Goal: Check status: Check status

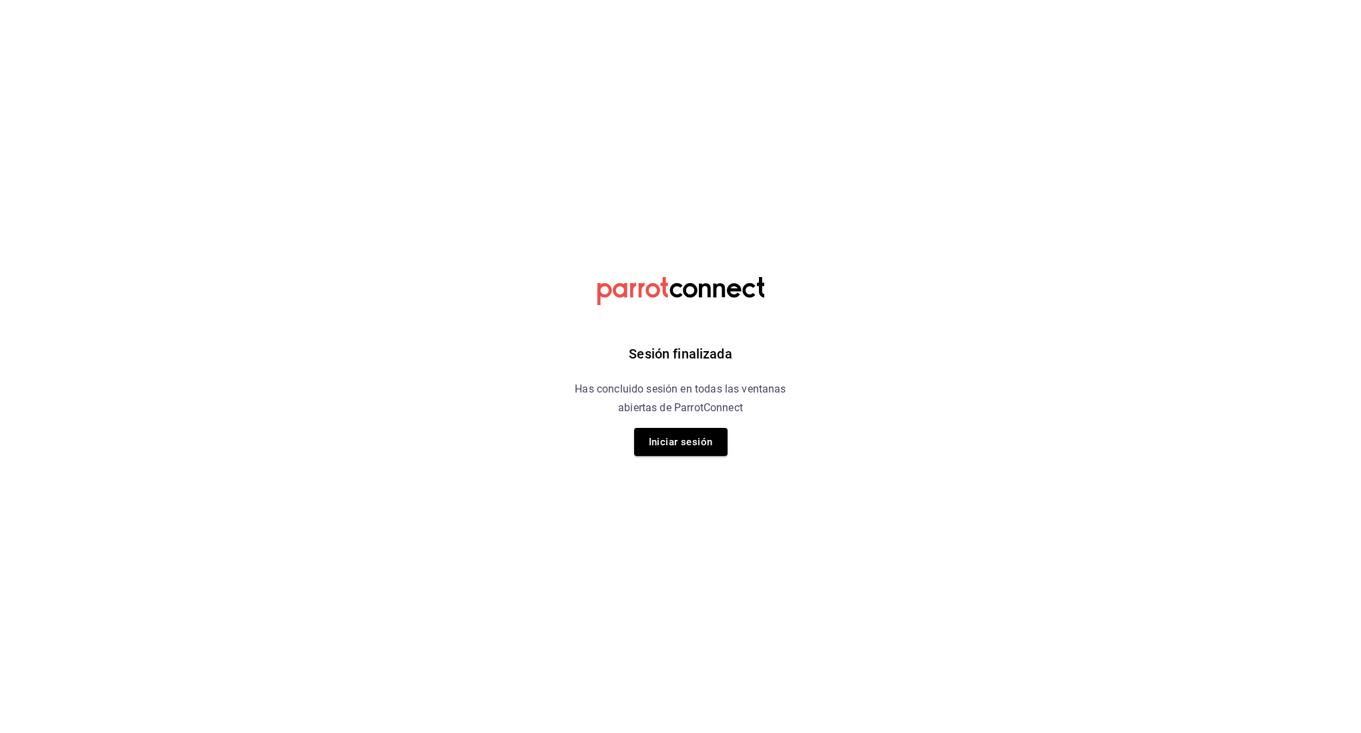
click at [698, 448] on button "Iniciar sesión" at bounding box center [680, 442] width 93 height 28
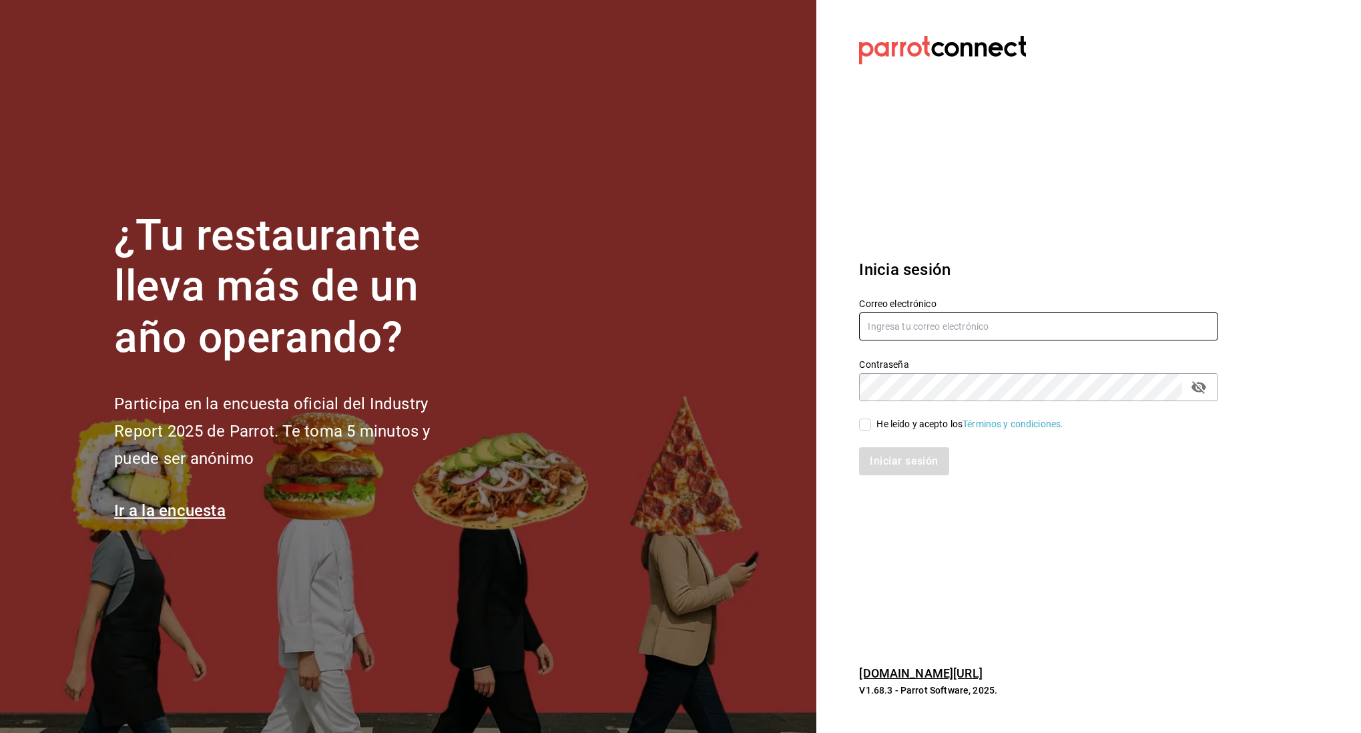
click at [952, 327] on input "text" at bounding box center [1038, 326] width 359 height 28
type input "linmarcelo1982@gmail.com"
drag, startPoint x: 869, startPoint y: 425, endPoint x: 887, endPoint y: 456, distance: 36.5
click at [871, 426] on input "He leído y acepto los Términos y condiciones." at bounding box center [865, 424] width 12 height 12
checkbox input "true"
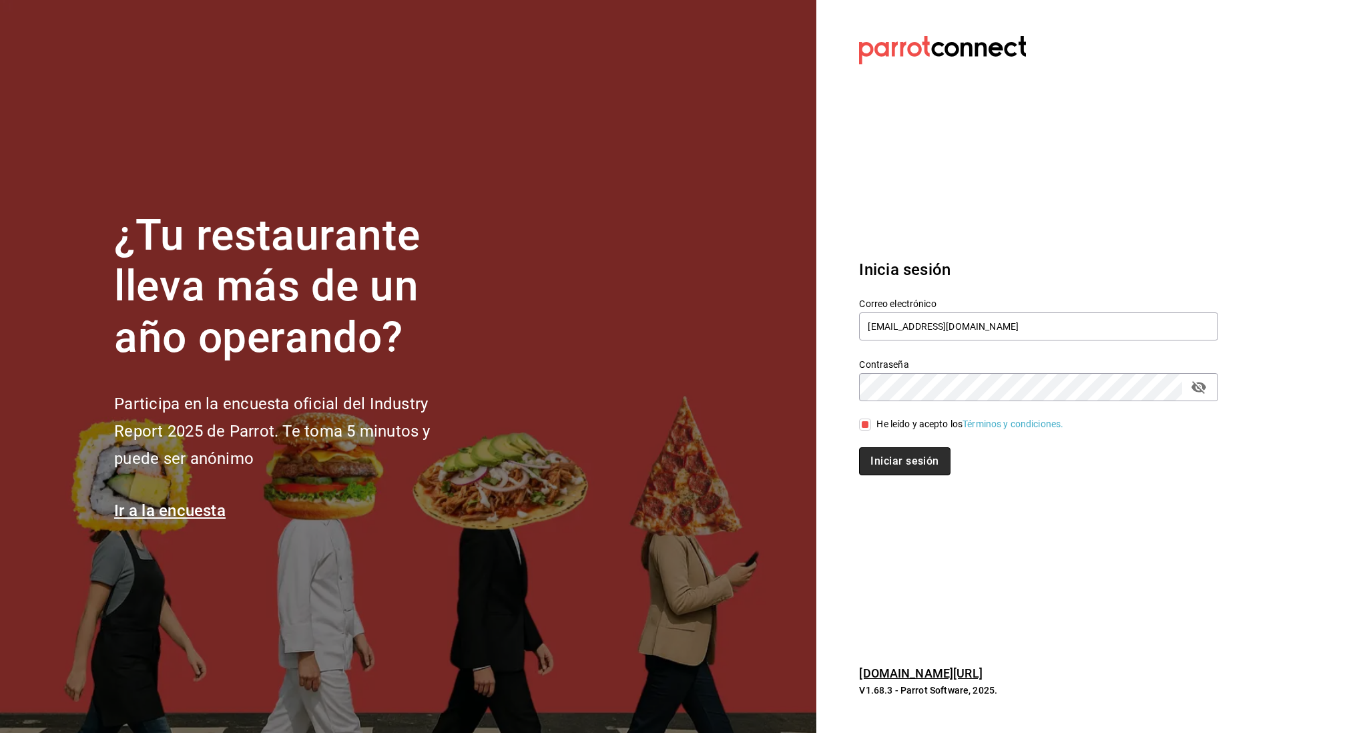
click at [895, 471] on button "Iniciar sesión" at bounding box center [904, 461] width 91 height 28
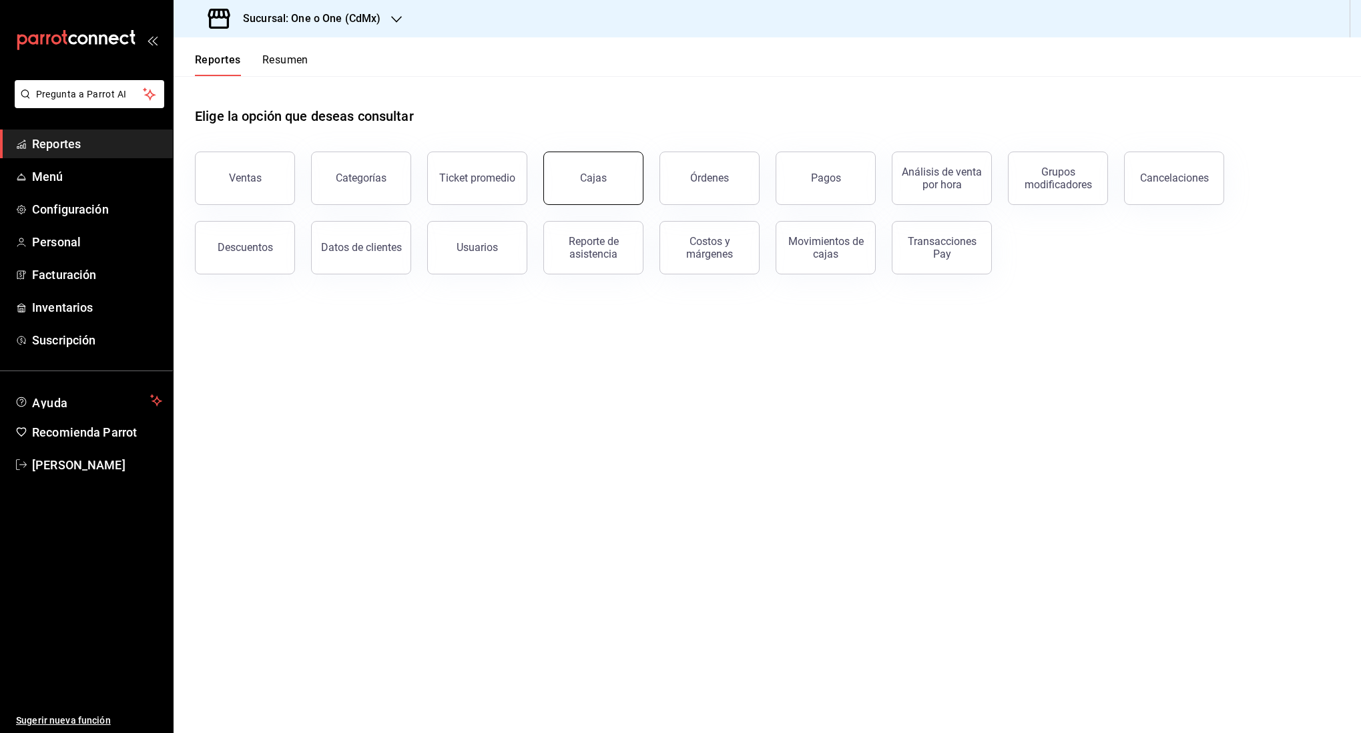
click at [601, 190] on button "Cajas" at bounding box center [593, 177] width 100 height 53
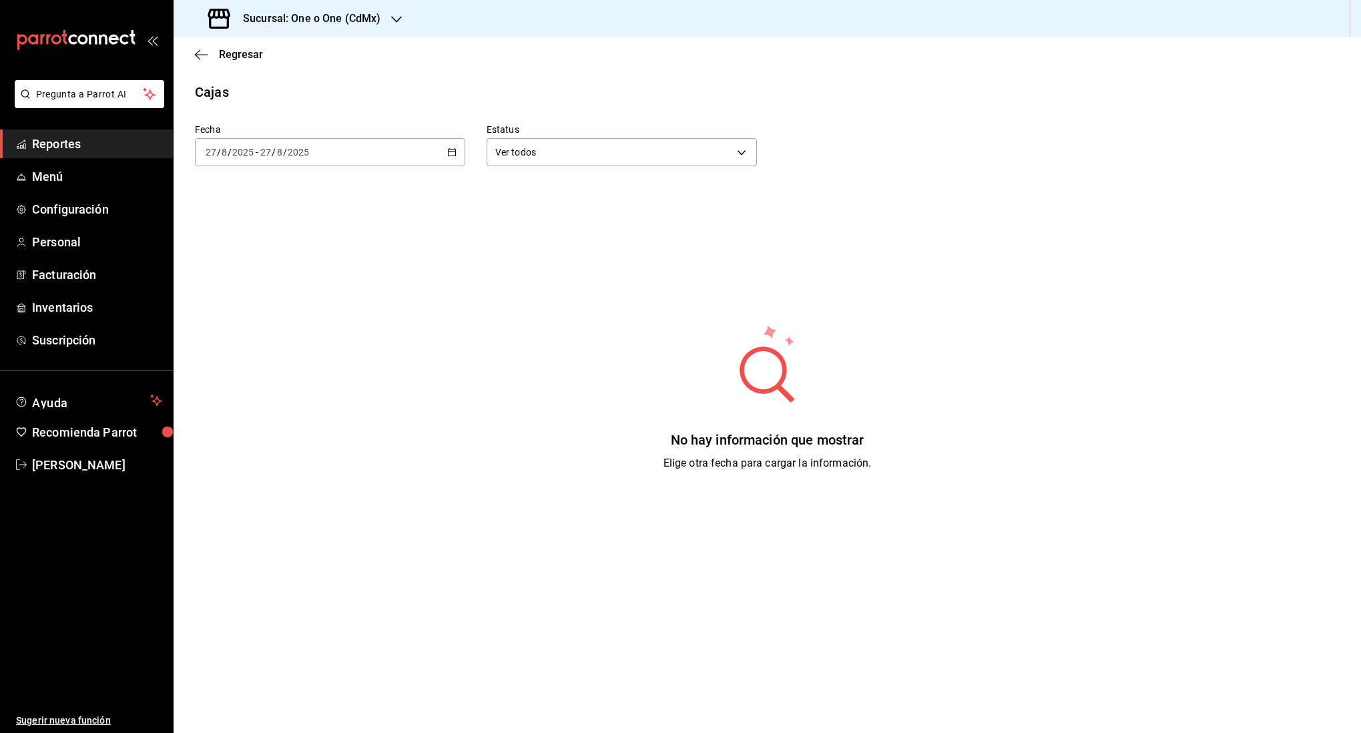
click at [400, 157] on div "[DATE] [DATE] - [DATE] [DATE]" at bounding box center [330, 152] width 270 height 28
click at [254, 336] on span "Rango de fechas" at bounding box center [257, 343] width 103 height 14
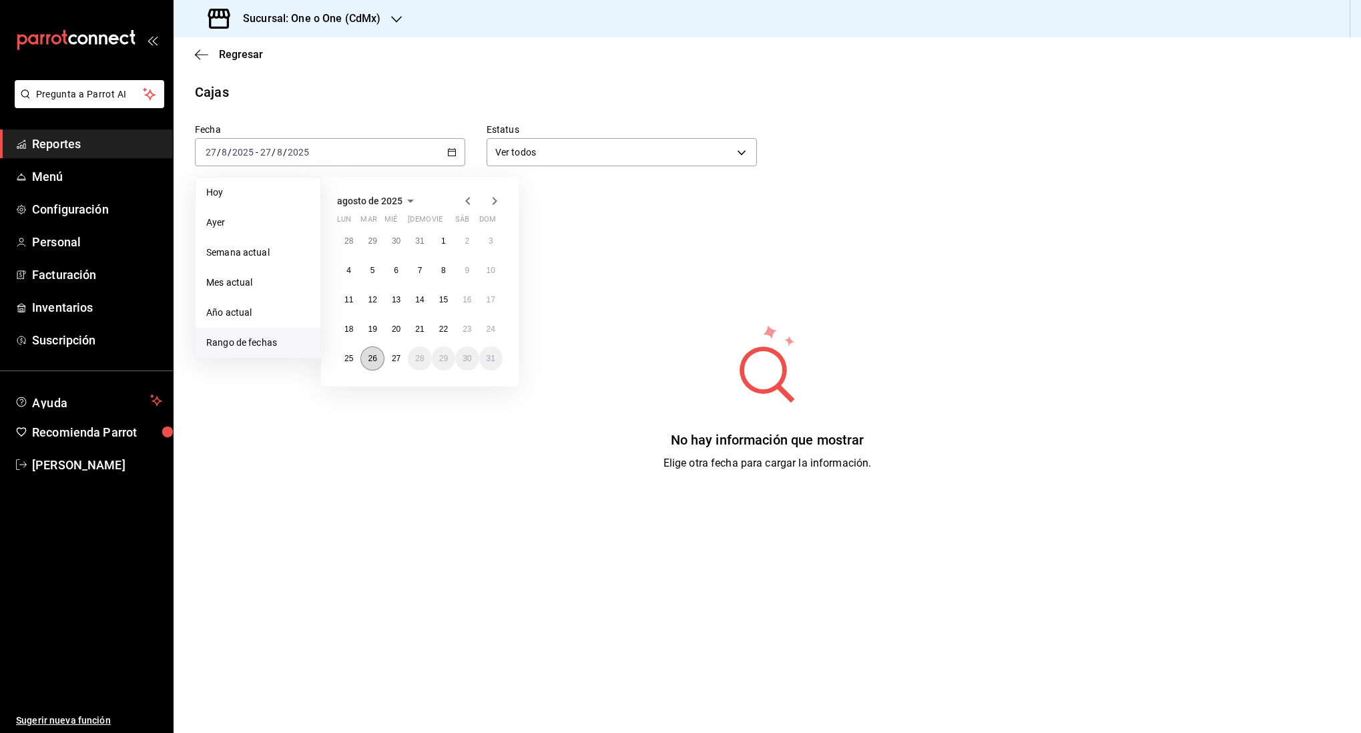
click at [373, 356] on abbr "26" at bounding box center [372, 358] width 9 height 9
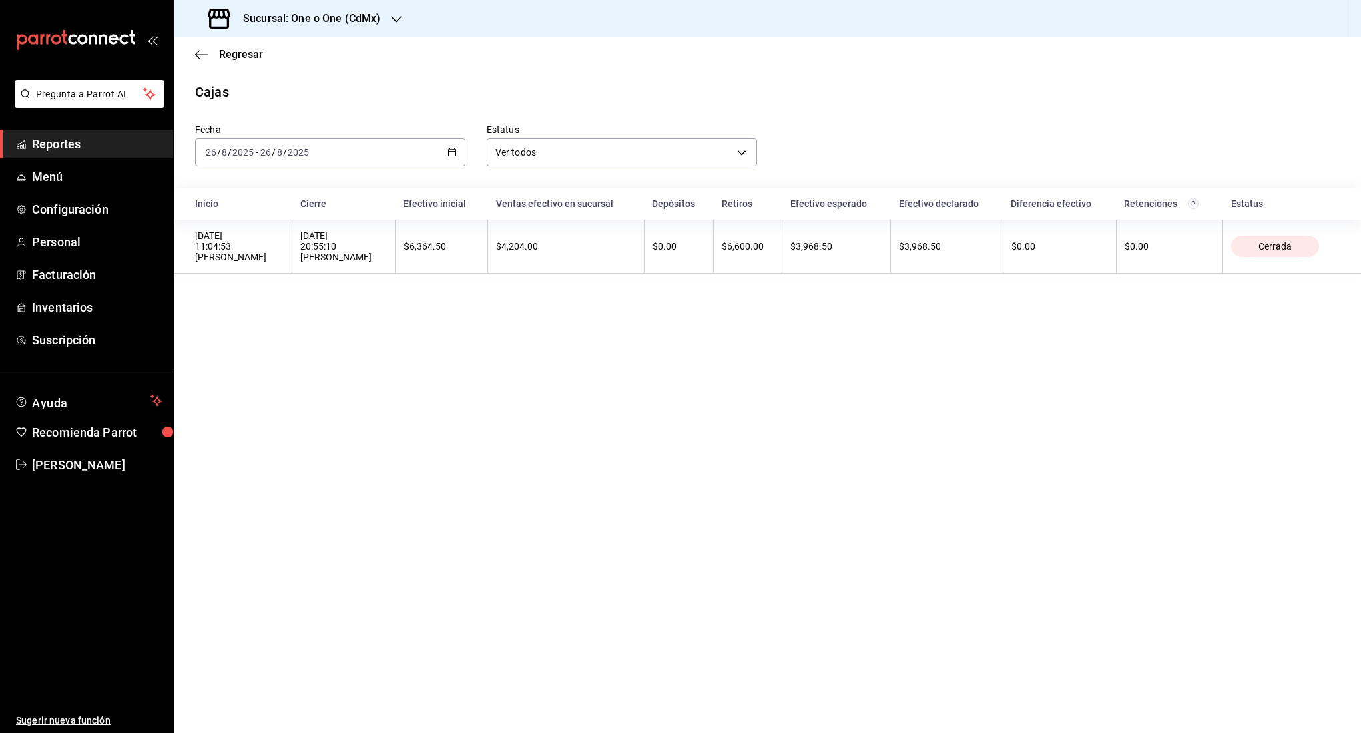
click at [328, 159] on div "[DATE] [DATE] - [DATE] [DATE]" at bounding box center [330, 152] width 270 height 28
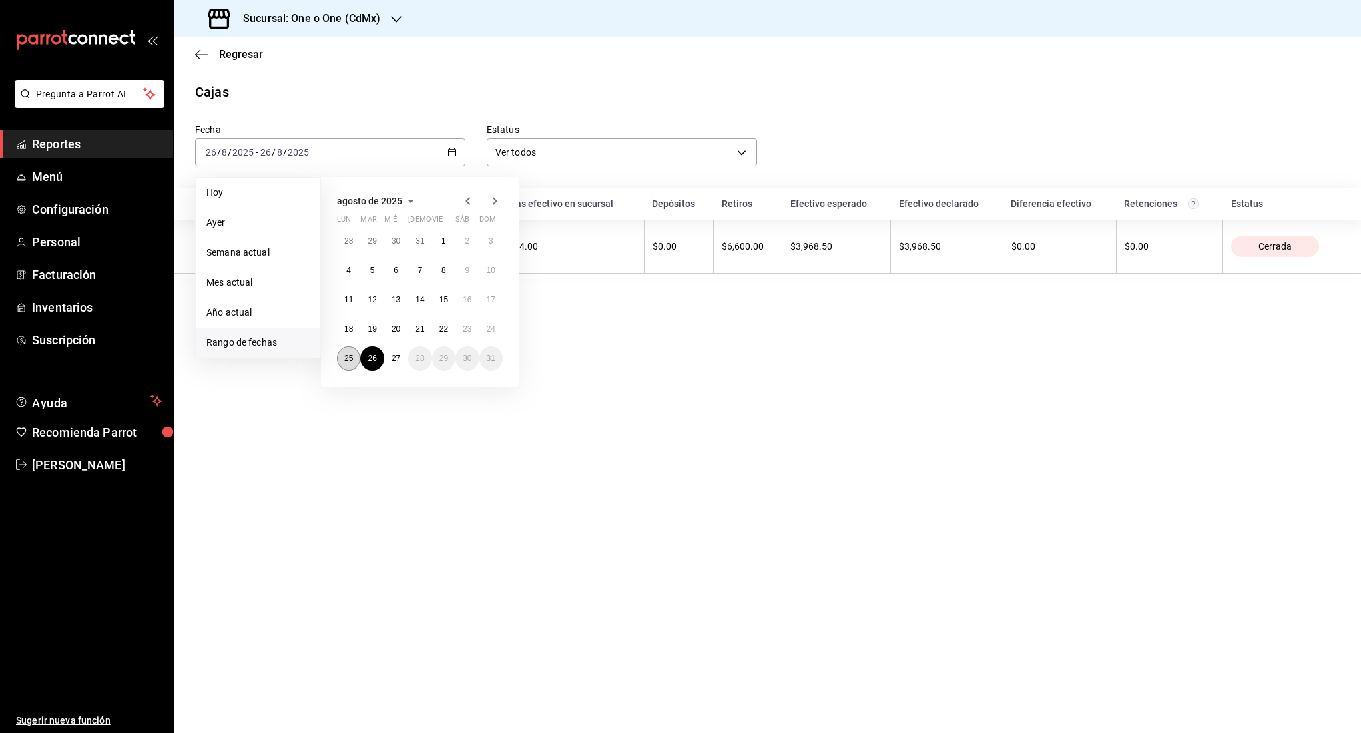
click at [351, 362] on abbr "25" at bounding box center [348, 358] width 9 height 9
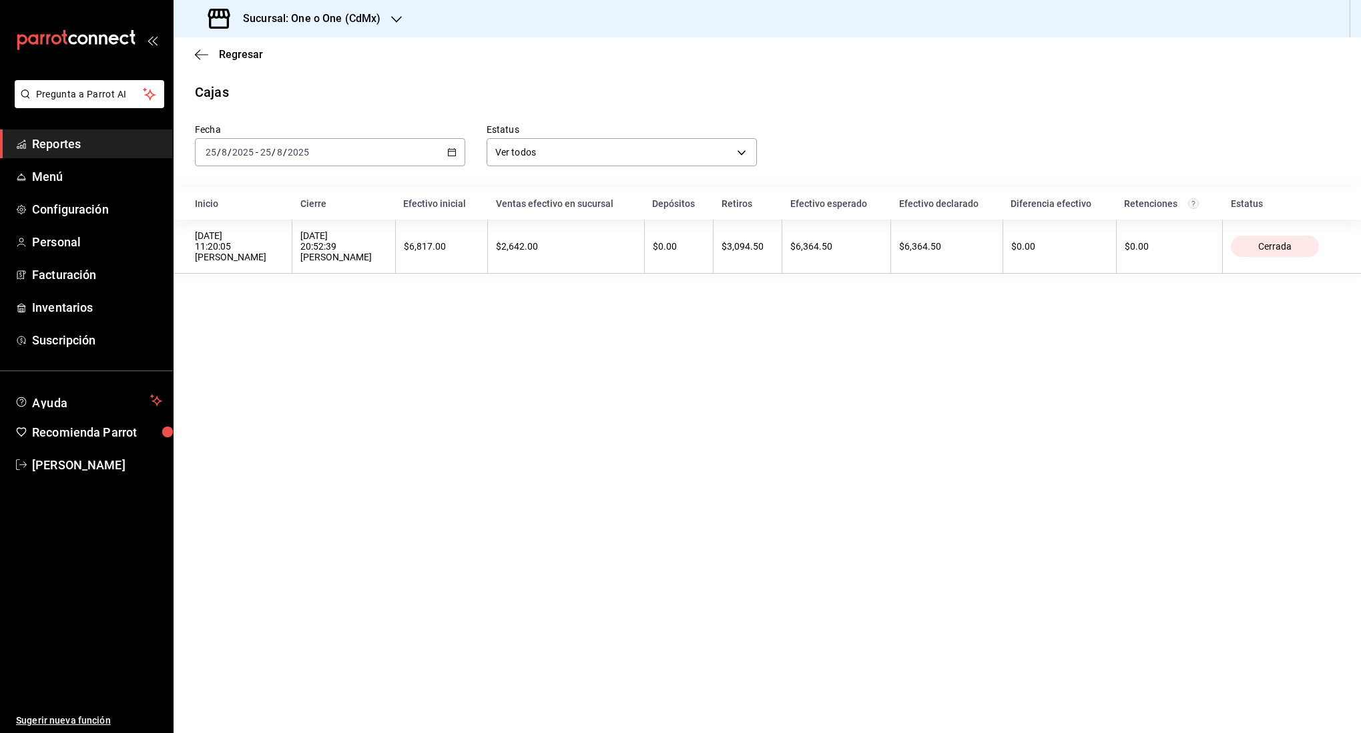
click at [371, 148] on div "[DATE] [DATE] - [DATE] [DATE]" at bounding box center [330, 152] width 270 height 28
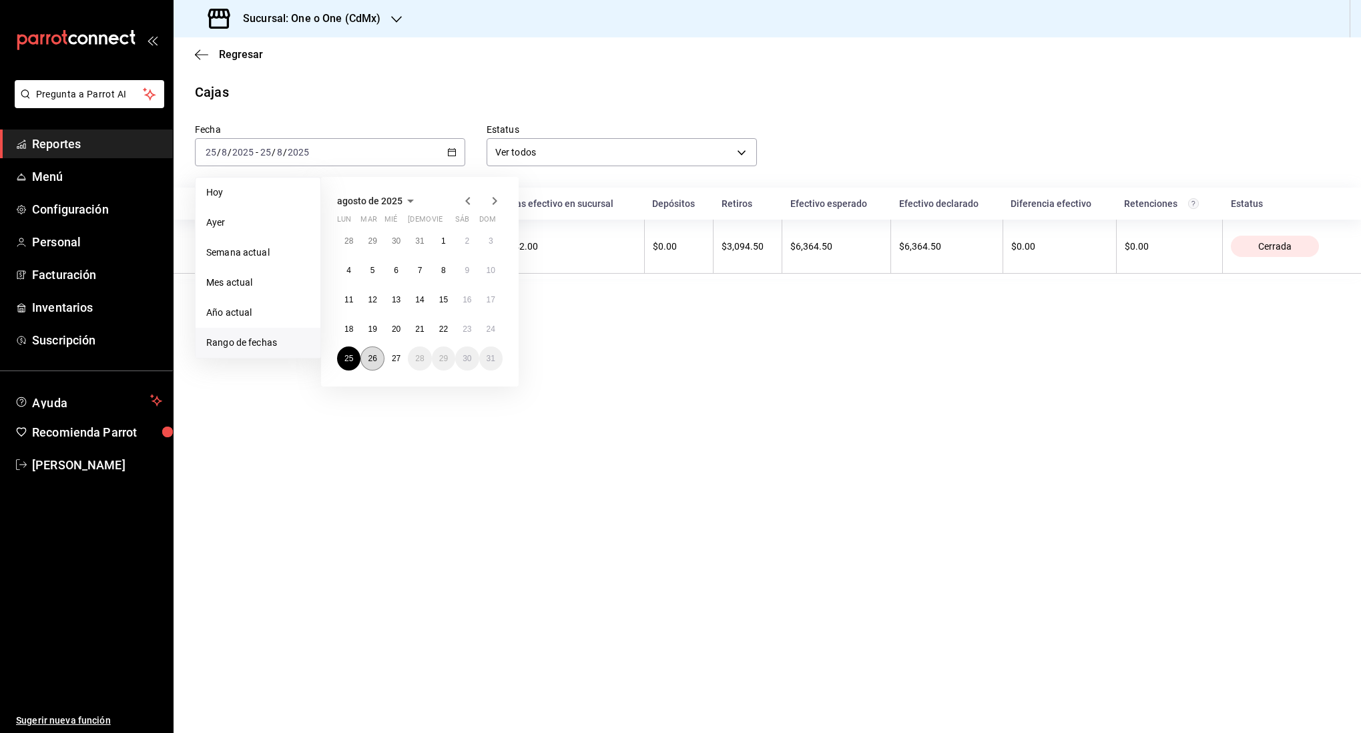
click at [370, 360] on abbr "26" at bounding box center [372, 358] width 9 height 9
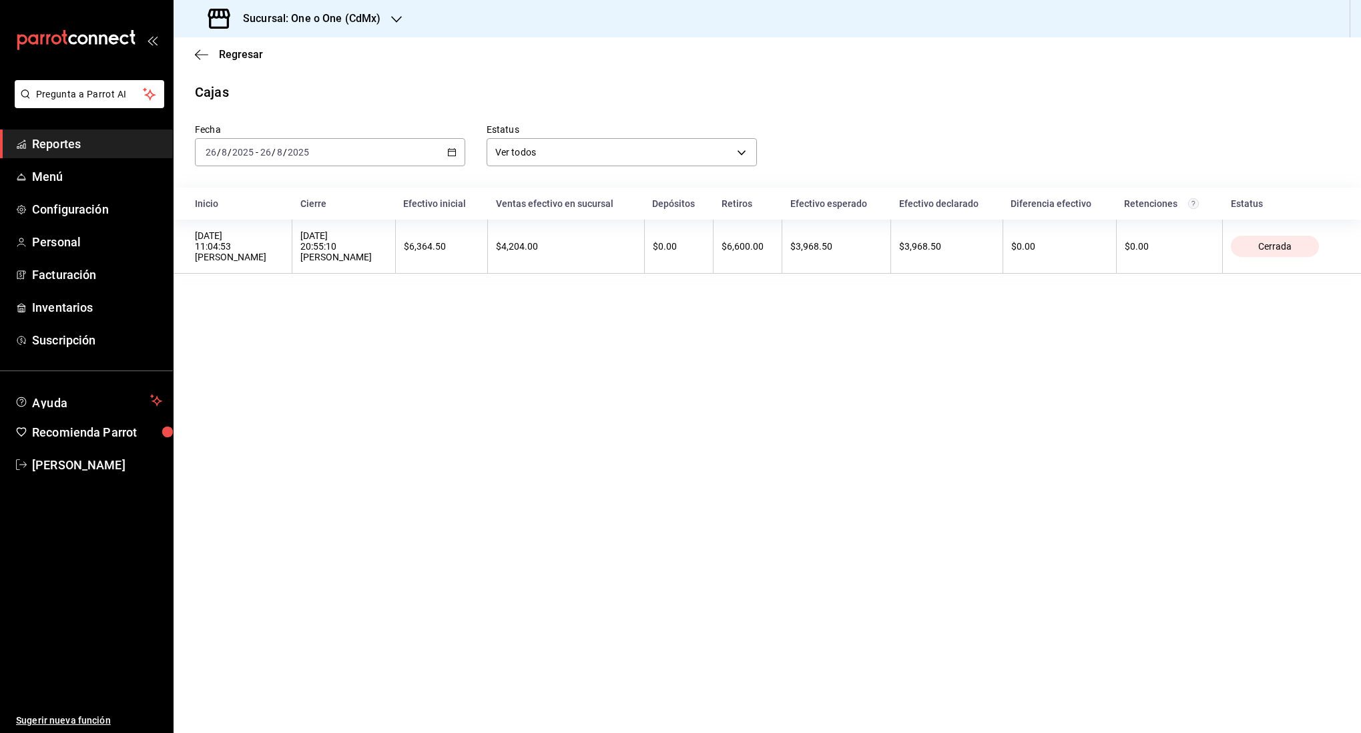
click at [278, 19] on h3 "Sucursal: One o One (CdMx)" at bounding box center [306, 19] width 148 height 16
click at [283, 86] on span "101 Roma Norte (CDMX)" at bounding box center [236, 88] width 105 height 14
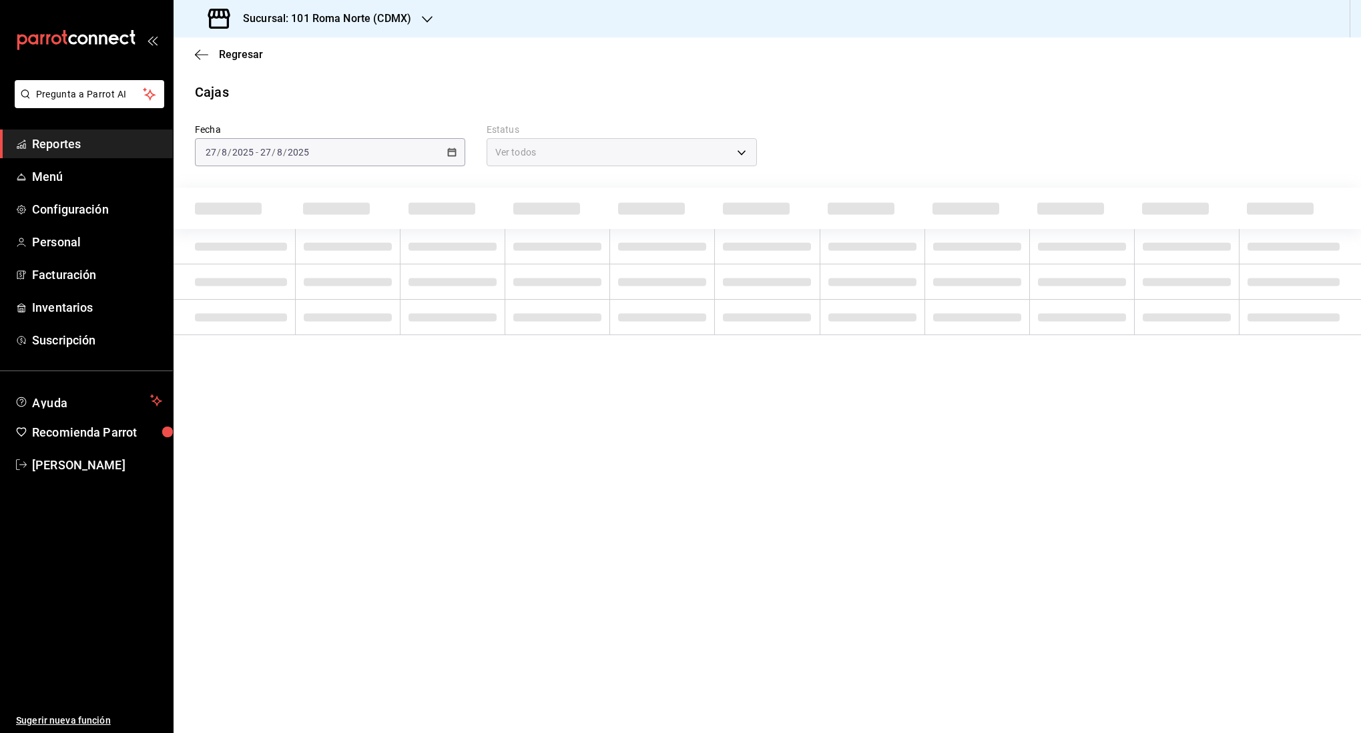
click at [393, 155] on div "[DATE] [DATE] - [DATE] [DATE]" at bounding box center [330, 152] width 270 height 28
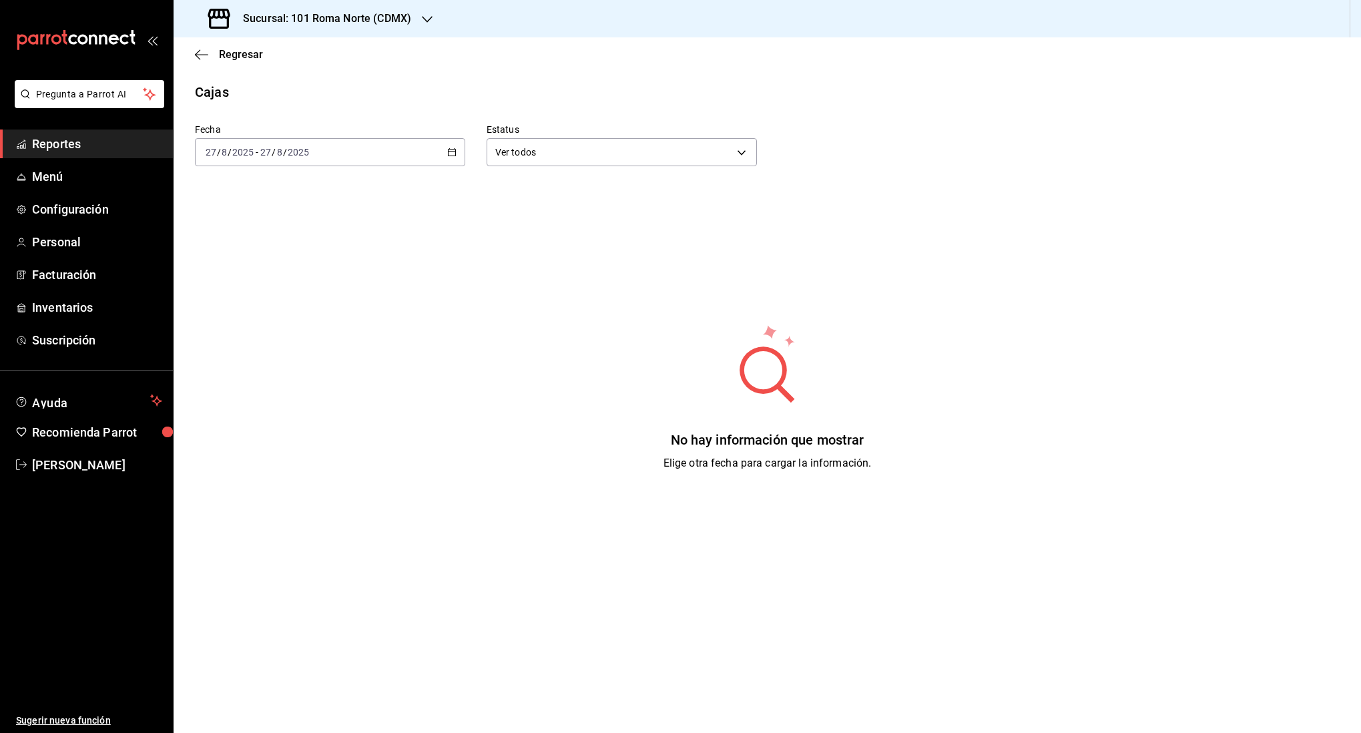
click at [393, 155] on div "[DATE] [DATE] - [DATE] [DATE]" at bounding box center [330, 152] width 270 height 28
click at [267, 343] on span "Rango de fechas" at bounding box center [257, 343] width 103 height 14
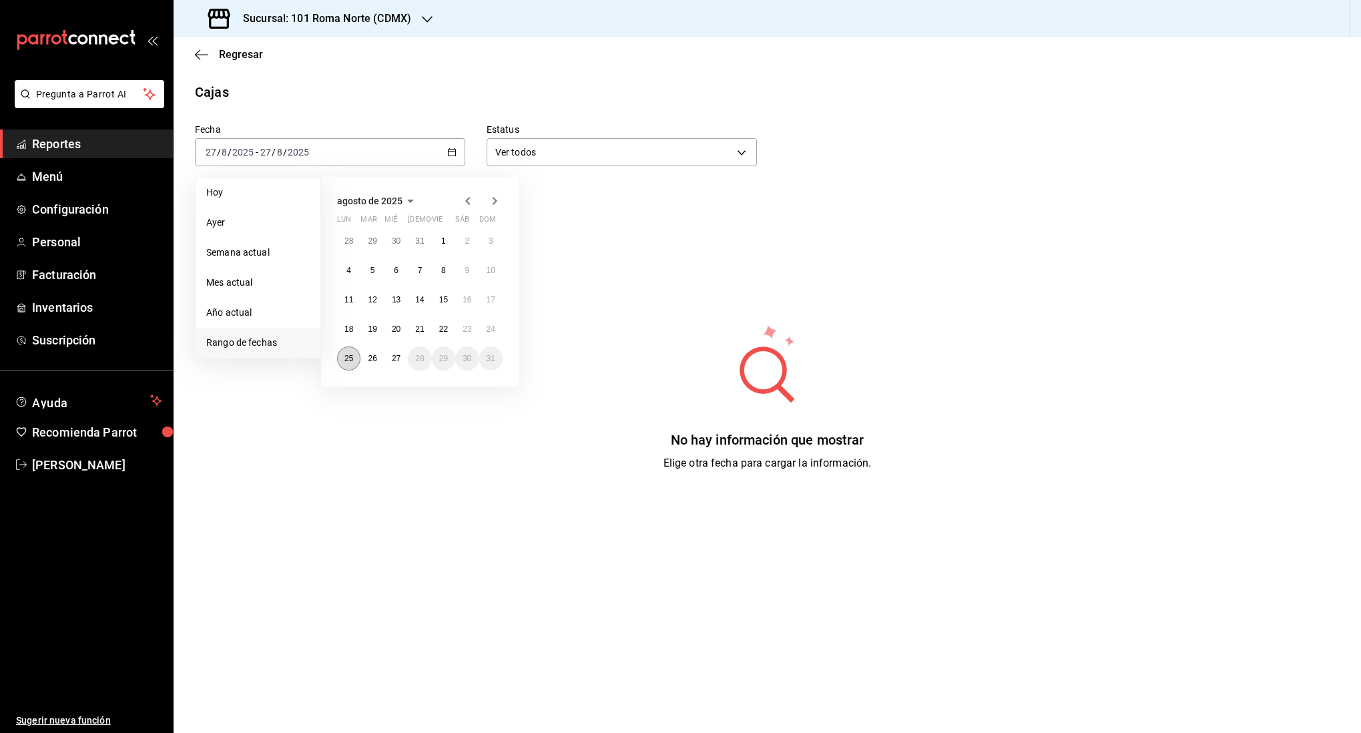
click at [351, 359] on abbr "25" at bounding box center [348, 358] width 9 height 9
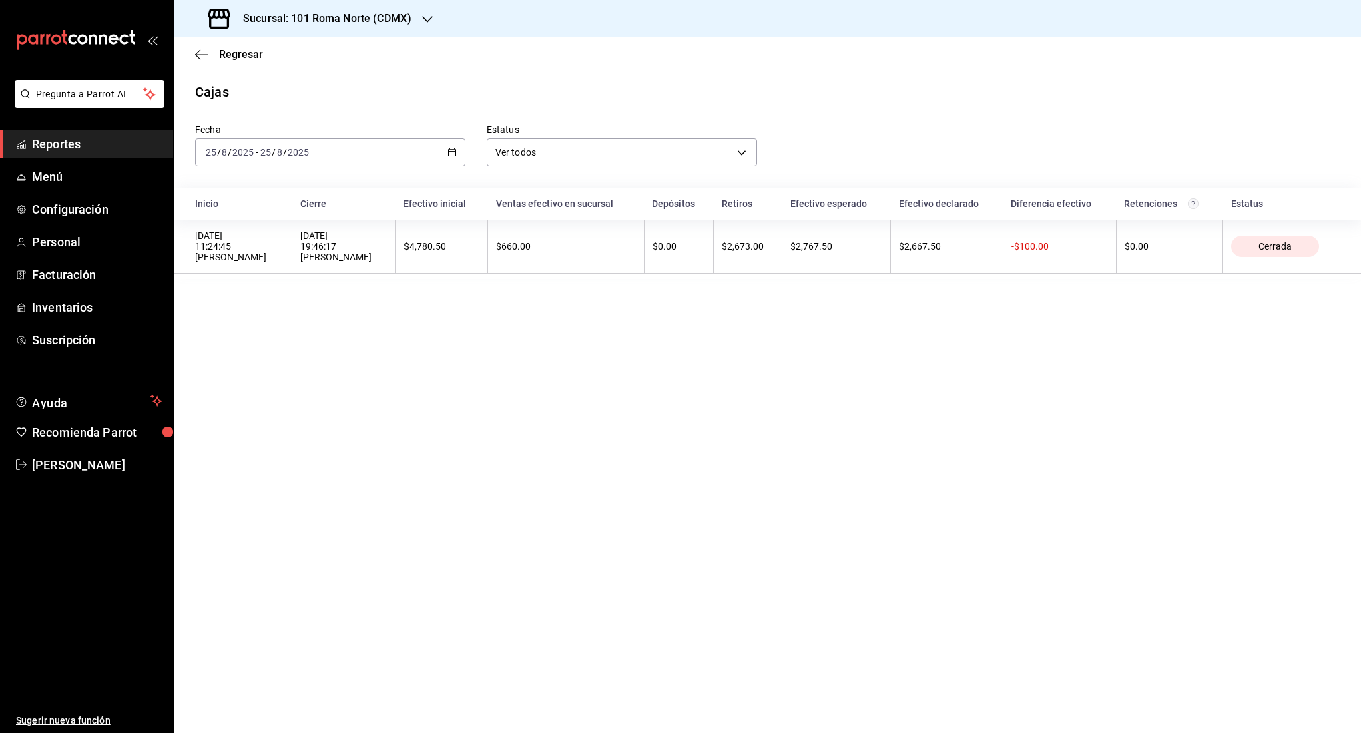
click at [406, 144] on div "[DATE] [DATE] - [DATE] [DATE]" at bounding box center [330, 152] width 270 height 28
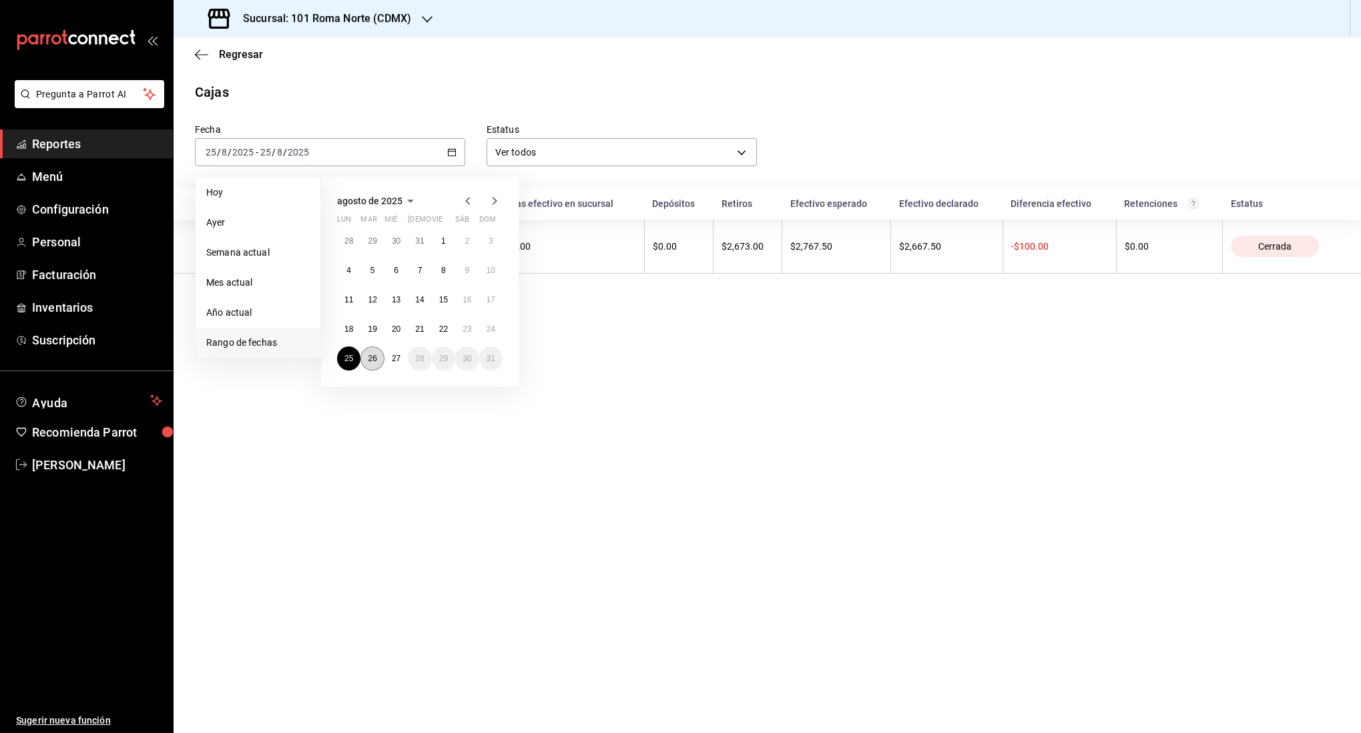
click at [374, 361] on abbr "26" at bounding box center [372, 358] width 9 height 9
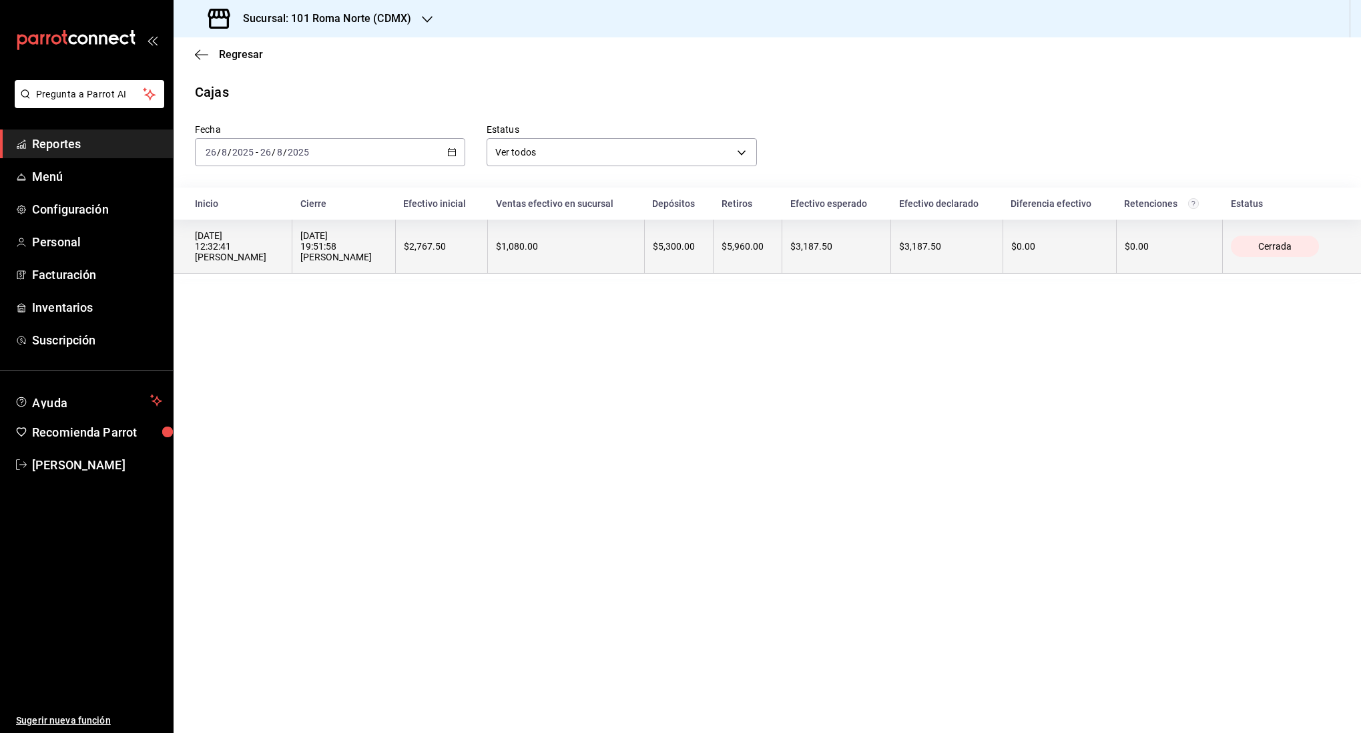
click at [436, 256] on th "$2,767.50" at bounding box center [441, 247] width 92 height 54
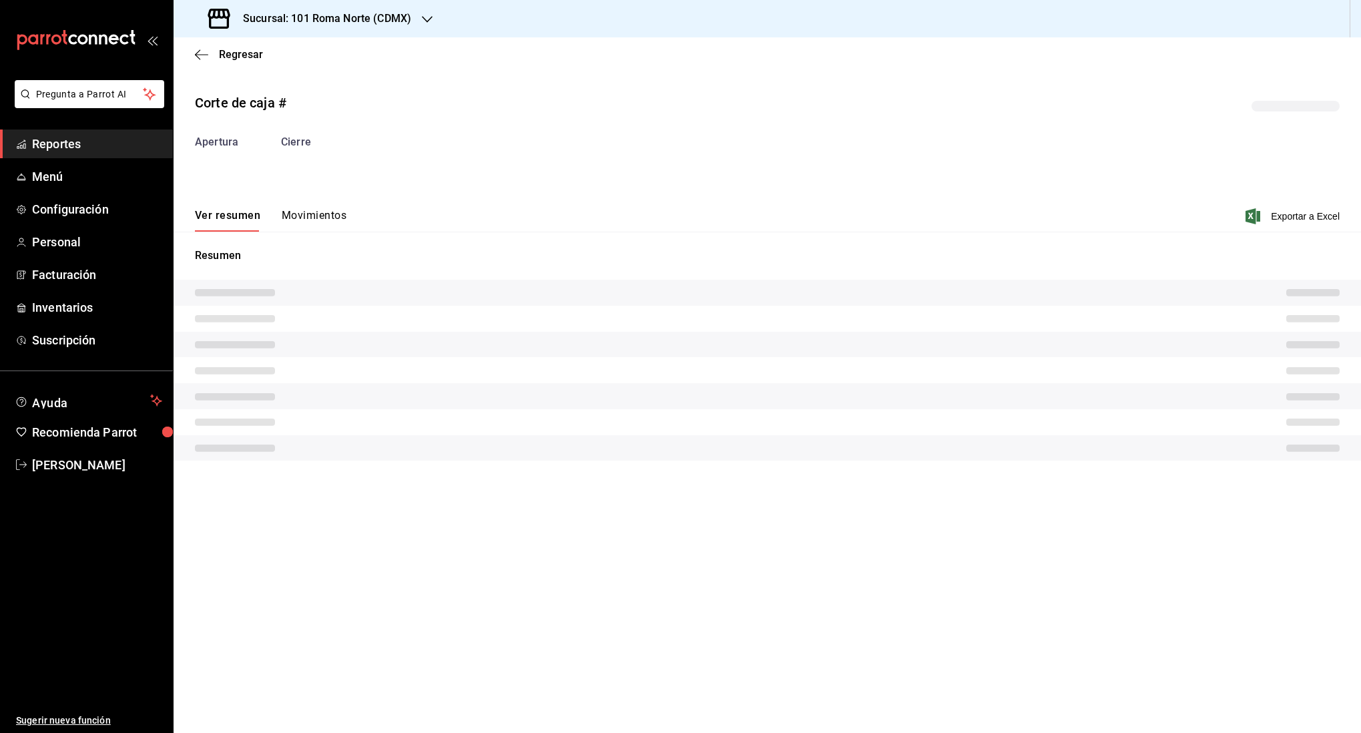
click at [303, 215] on button "Movimientos" at bounding box center [314, 220] width 65 height 23
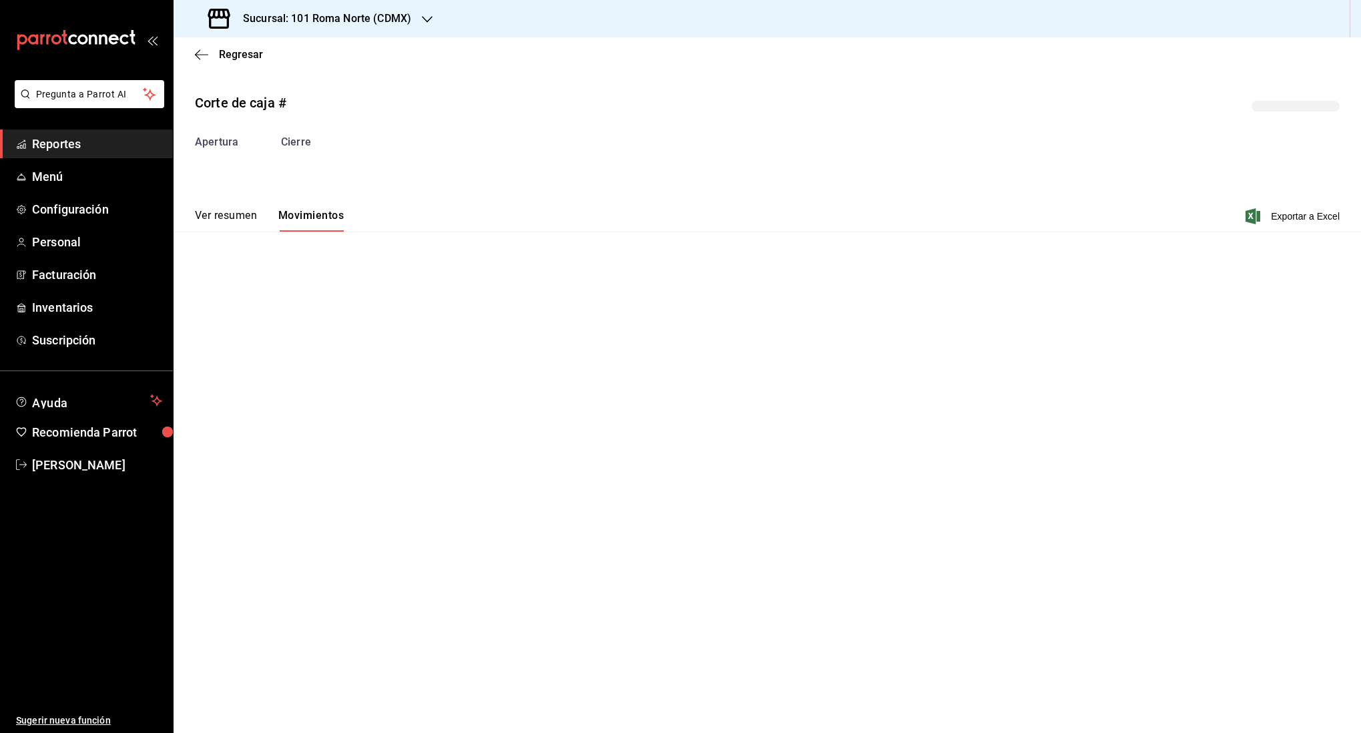
click at [234, 217] on button "Ver resumen" at bounding box center [226, 220] width 62 height 23
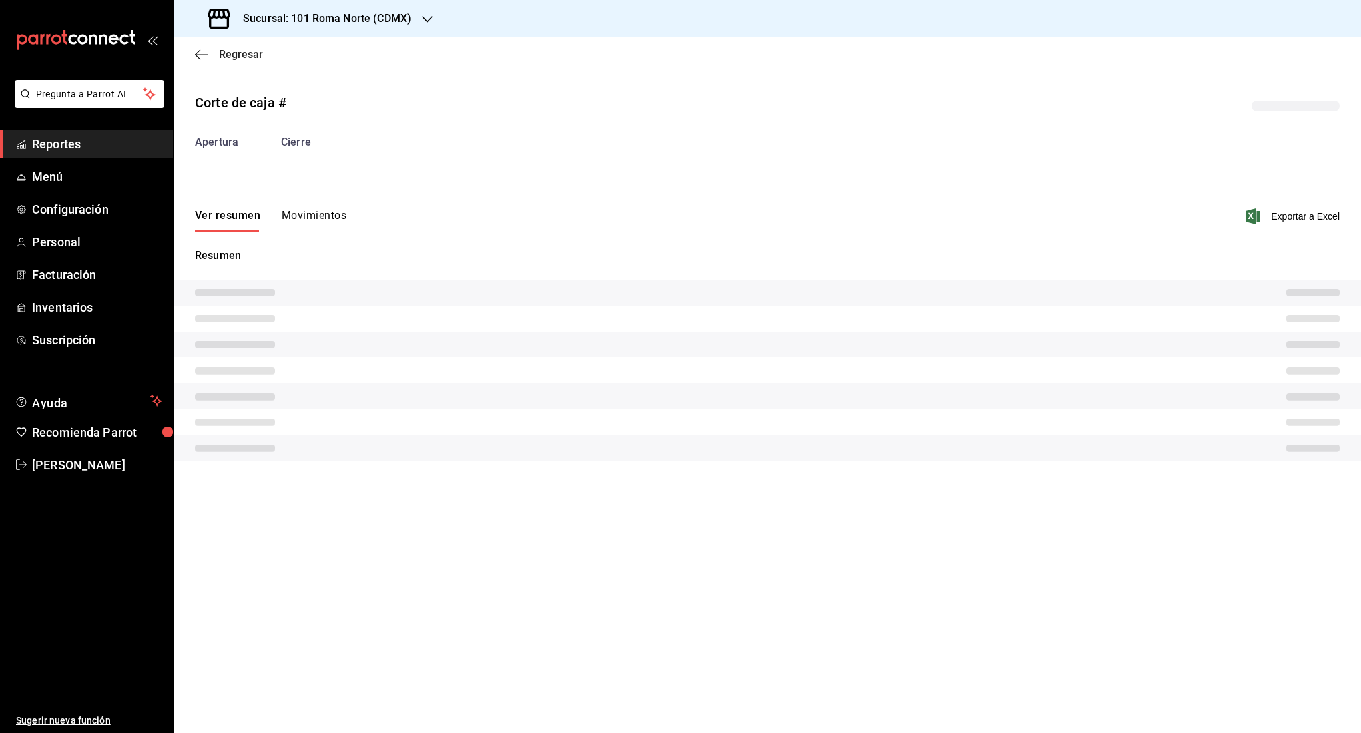
click at [202, 58] on icon "button" at bounding box center [201, 55] width 13 height 12
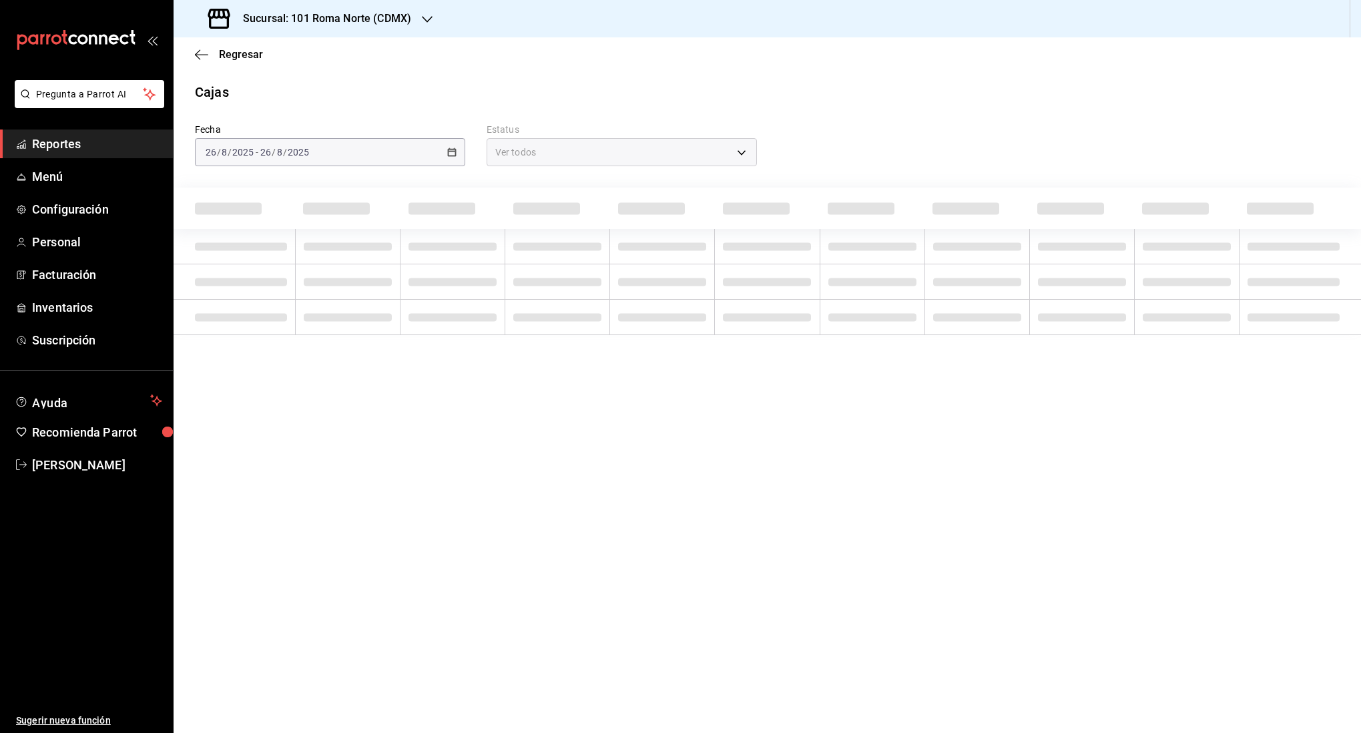
click at [353, 152] on div "[DATE] [DATE] - [DATE] [DATE]" at bounding box center [330, 152] width 270 height 28
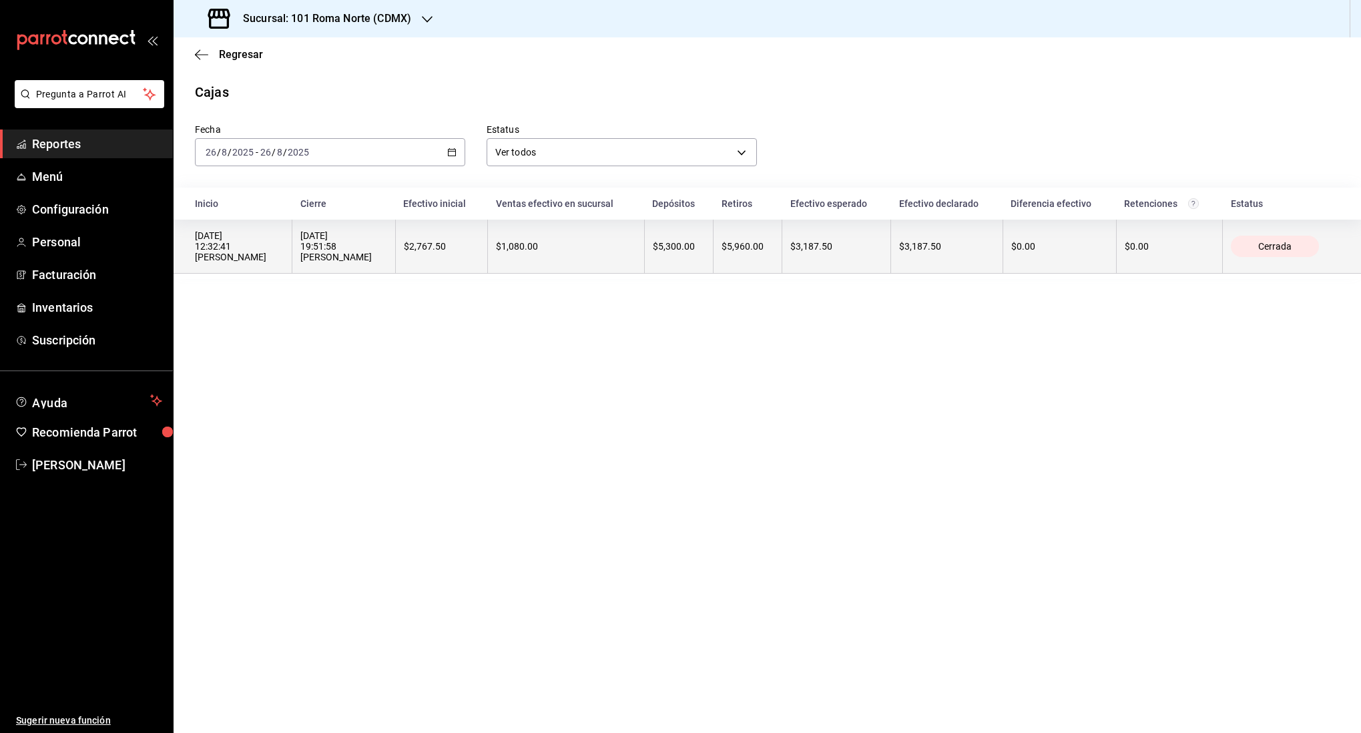
click at [528, 257] on th "$1,080.00" at bounding box center [566, 247] width 157 height 54
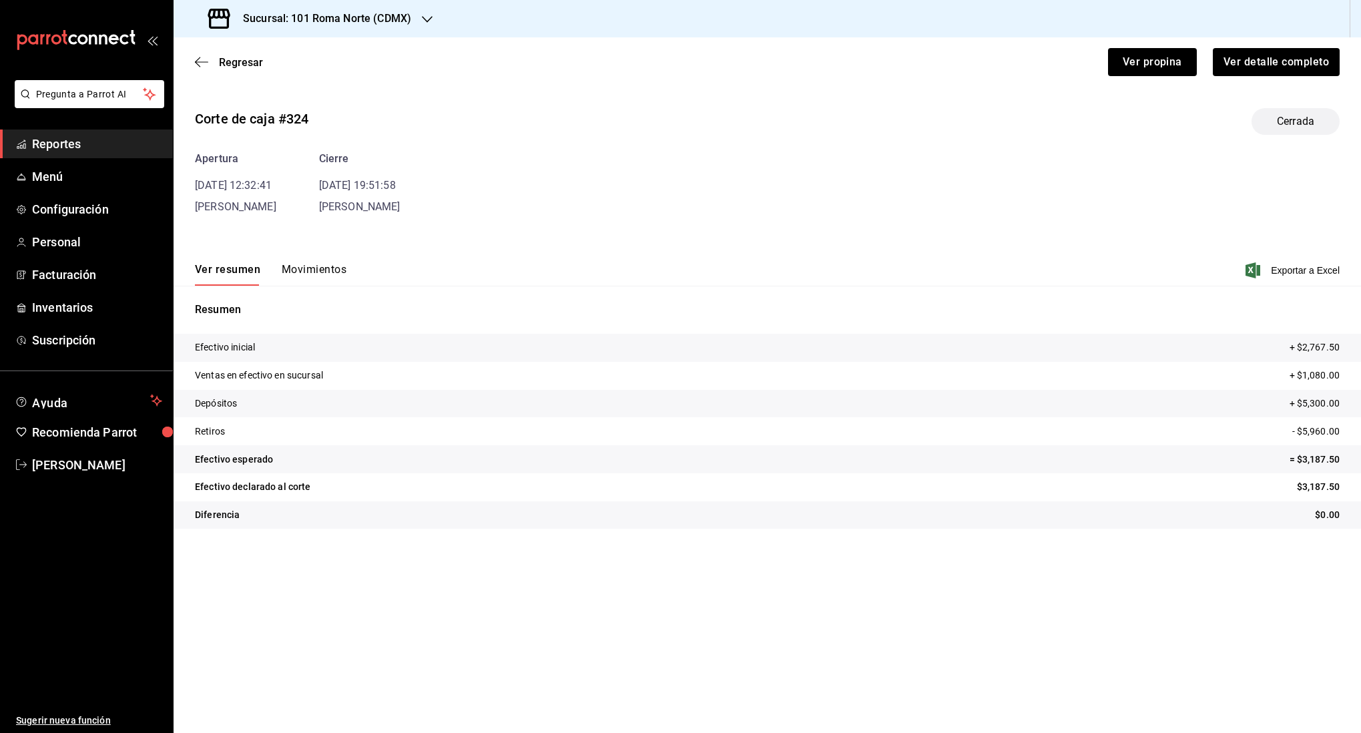
click at [347, 268] on div "Ver resumen Movimientos Exportar a Excel" at bounding box center [766, 266] width 1187 height 39
click at [318, 271] on button "Movimientos" at bounding box center [314, 274] width 65 height 23
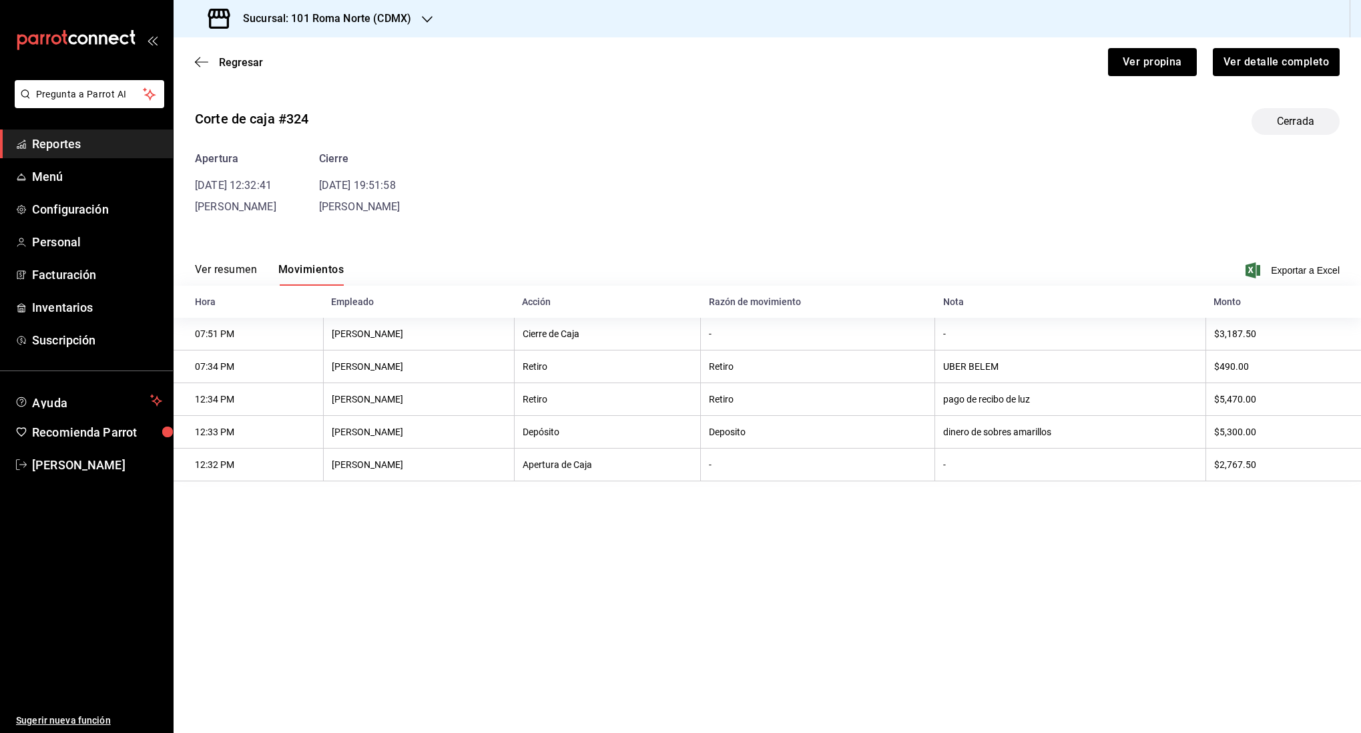
click at [757, 583] on main "Regresar Ver propina Ver detalle completo Corte de caja #324 Cerrada Apertura […" at bounding box center [766, 384] width 1187 height 695
click at [202, 61] on icon "button" at bounding box center [201, 62] width 13 height 12
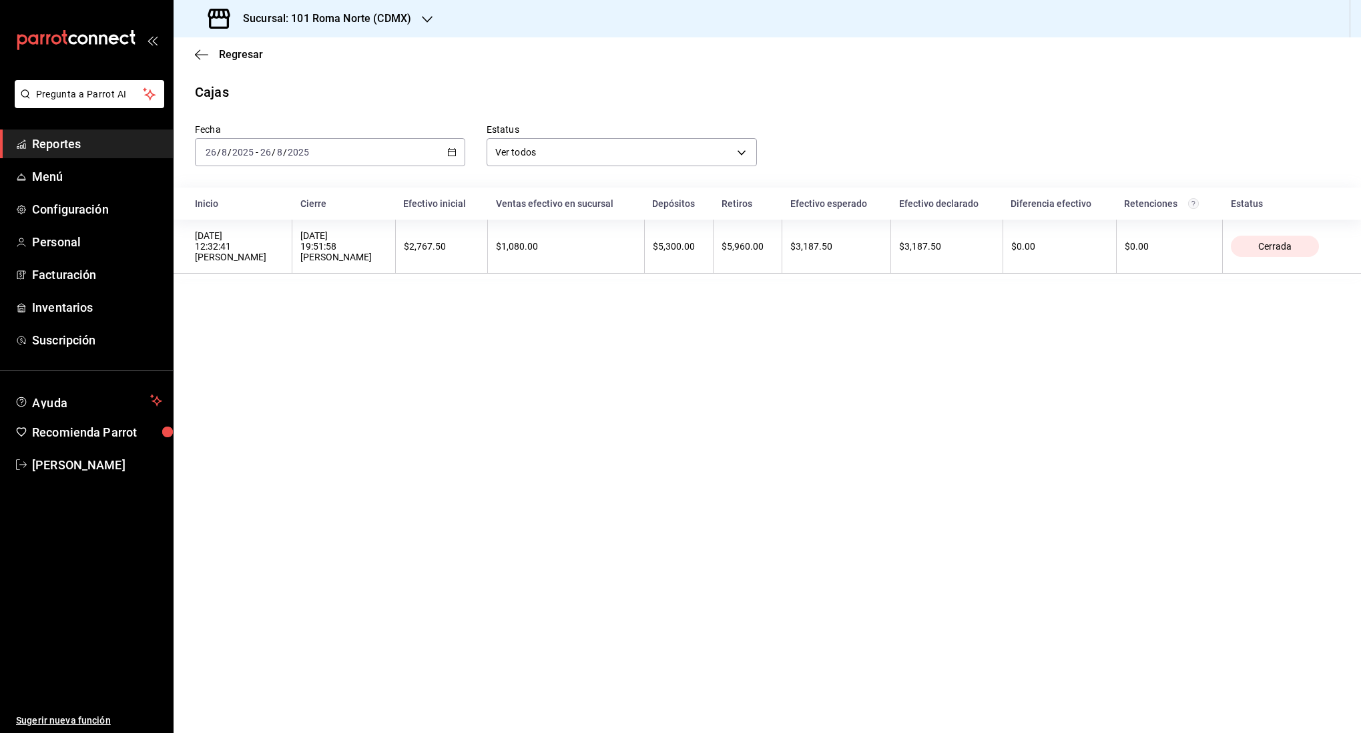
click at [287, 153] on input "2025" at bounding box center [298, 152] width 23 height 11
click at [253, 340] on span "Rango de fechas" at bounding box center [257, 343] width 103 height 14
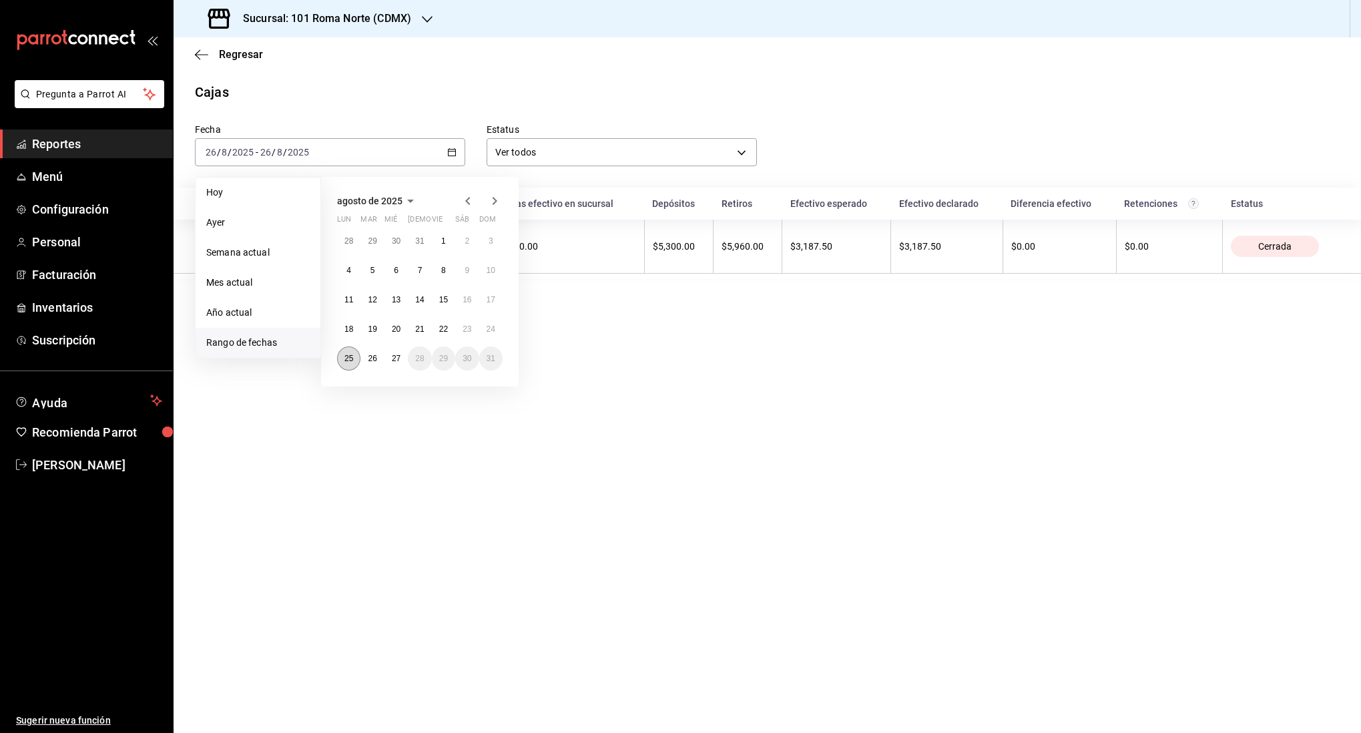
click at [348, 358] on abbr "25" at bounding box center [348, 358] width 9 height 9
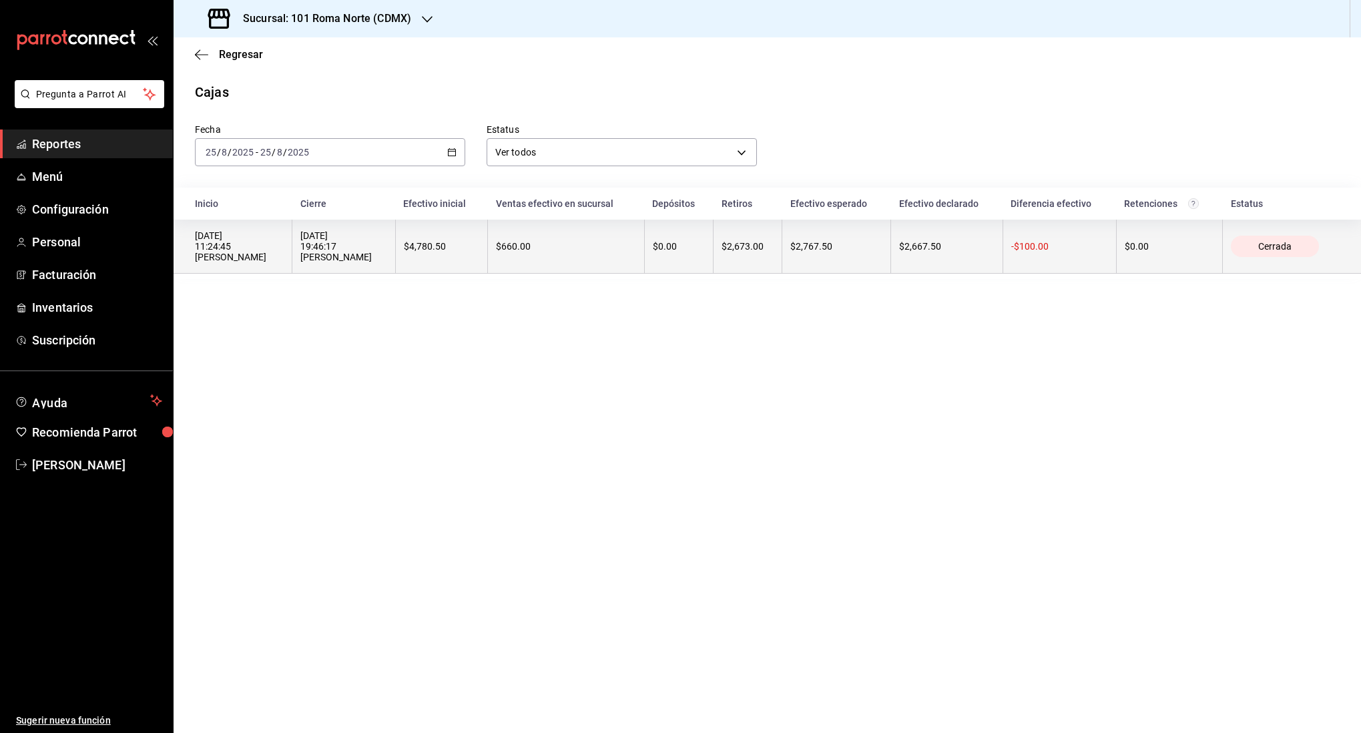
click at [395, 263] on th "$4,780.50" at bounding box center [441, 247] width 92 height 54
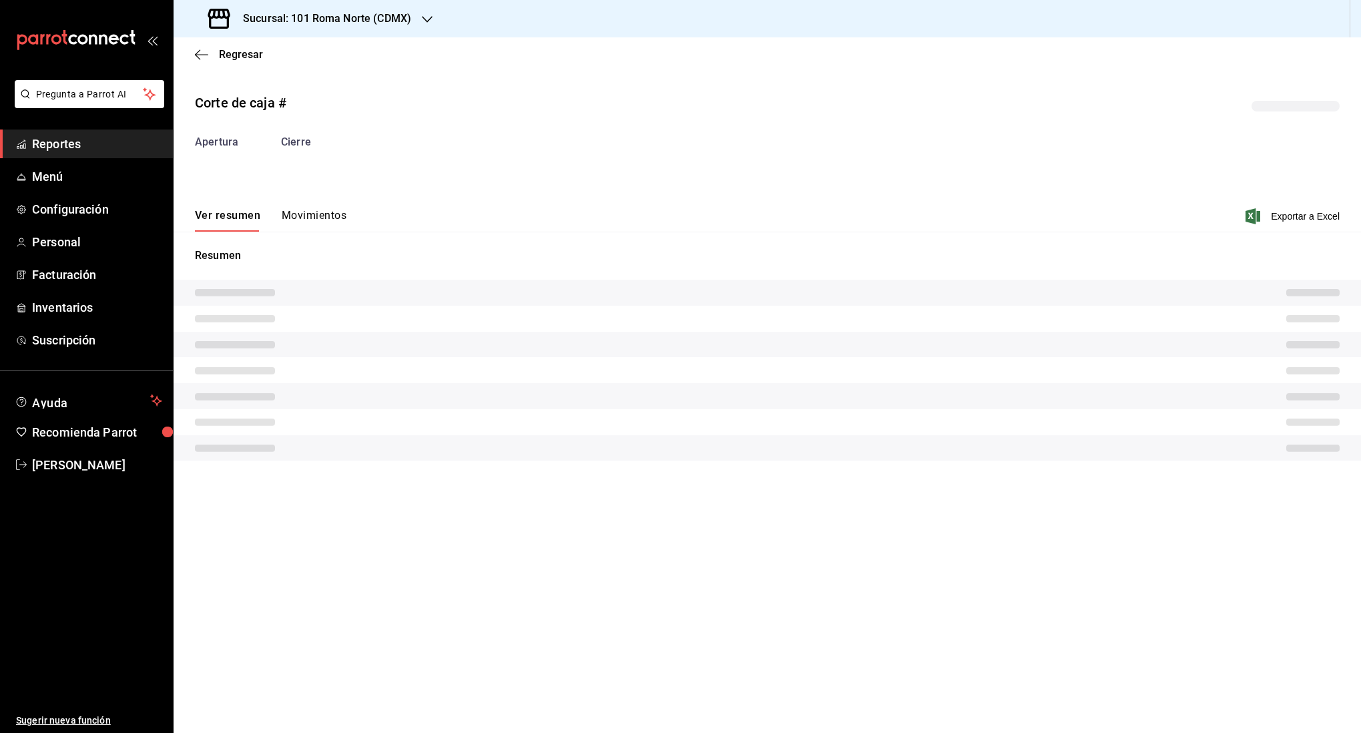
click at [314, 214] on button "Movimientos" at bounding box center [314, 220] width 65 height 23
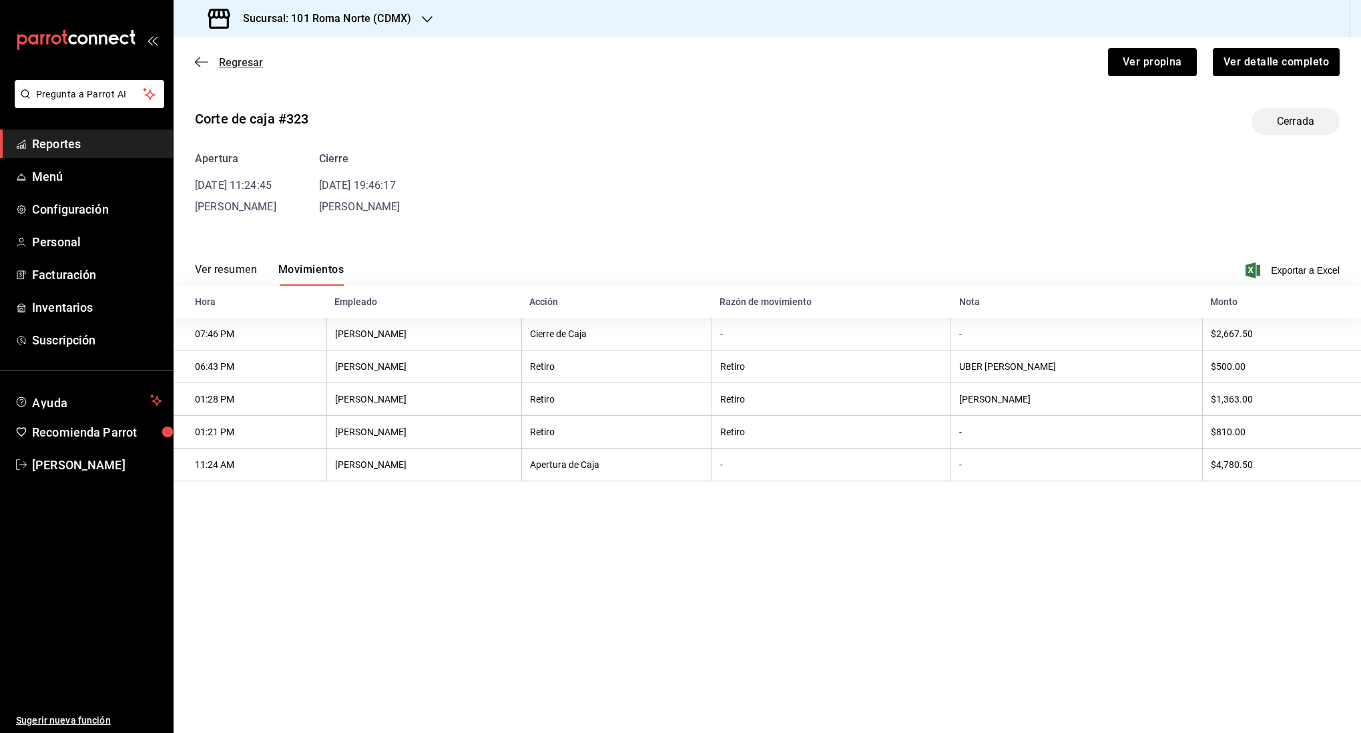
click at [206, 57] on icon "button" at bounding box center [201, 62] width 13 height 12
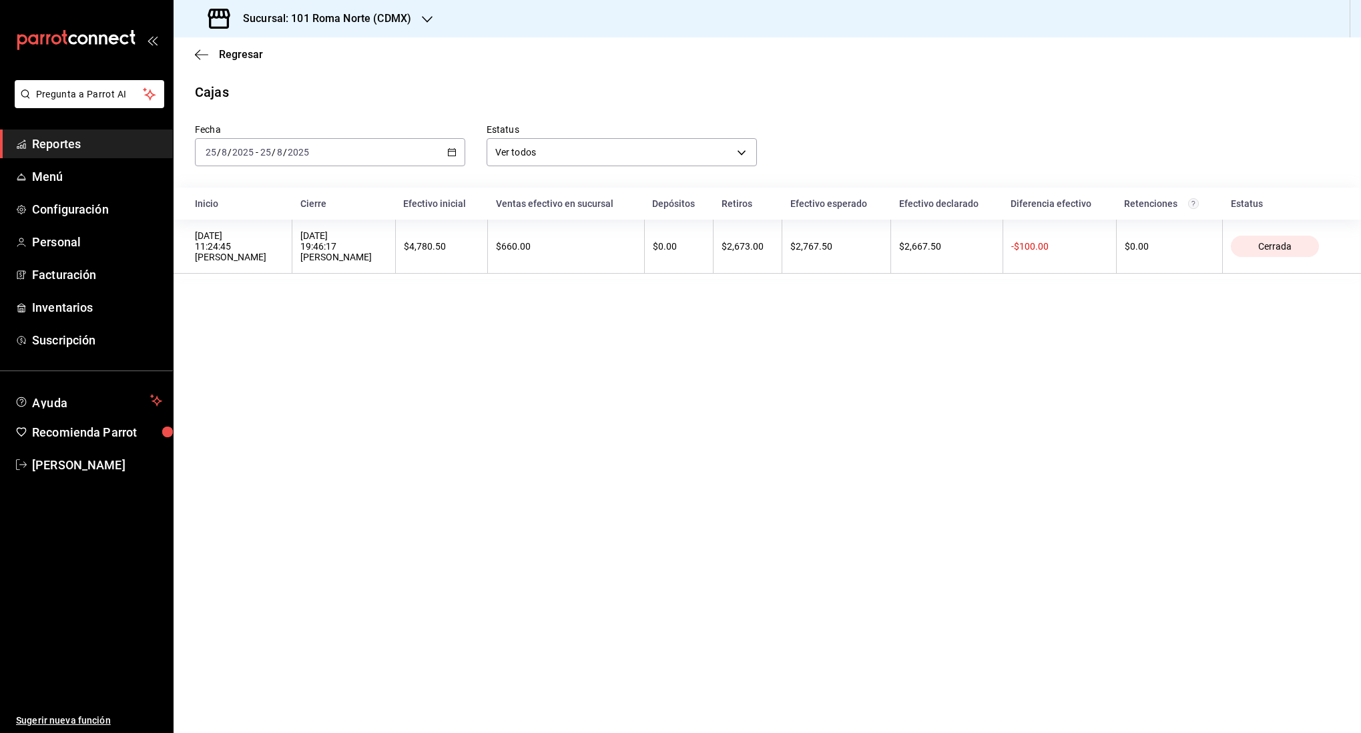
click at [325, 151] on div "[DATE] [DATE] - [DATE] [DATE]" at bounding box center [330, 152] width 270 height 28
click at [234, 339] on span "Rango de fechas" at bounding box center [257, 343] width 103 height 14
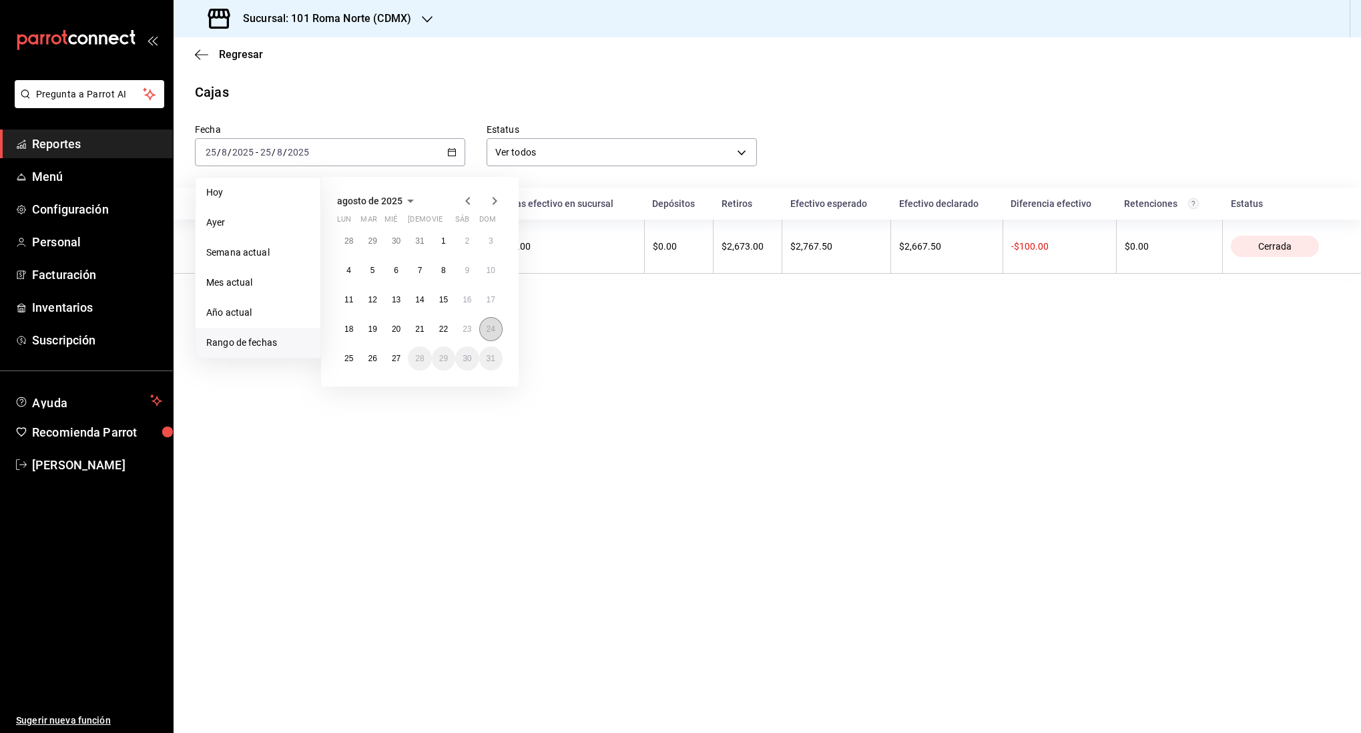
click at [488, 330] on abbr "24" at bounding box center [490, 328] width 9 height 9
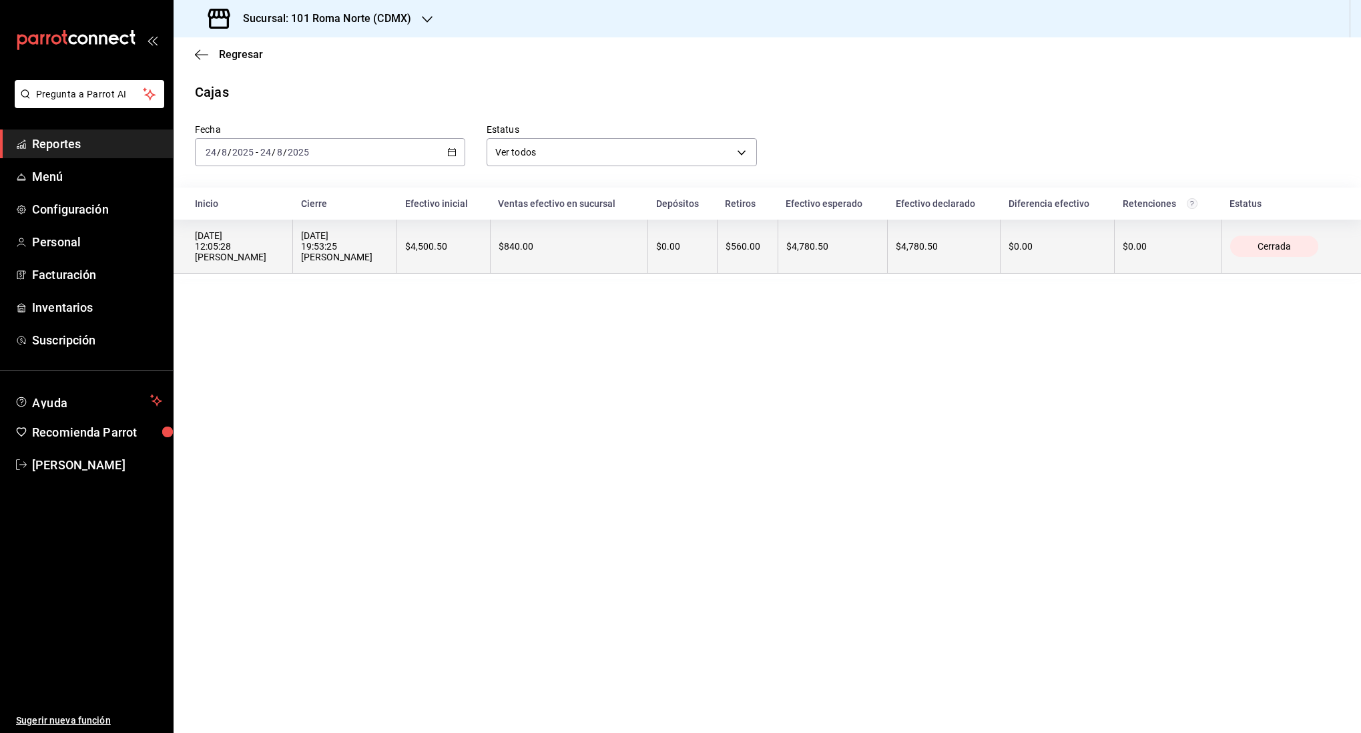
click at [585, 264] on th "$840.00" at bounding box center [568, 247] width 157 height 54
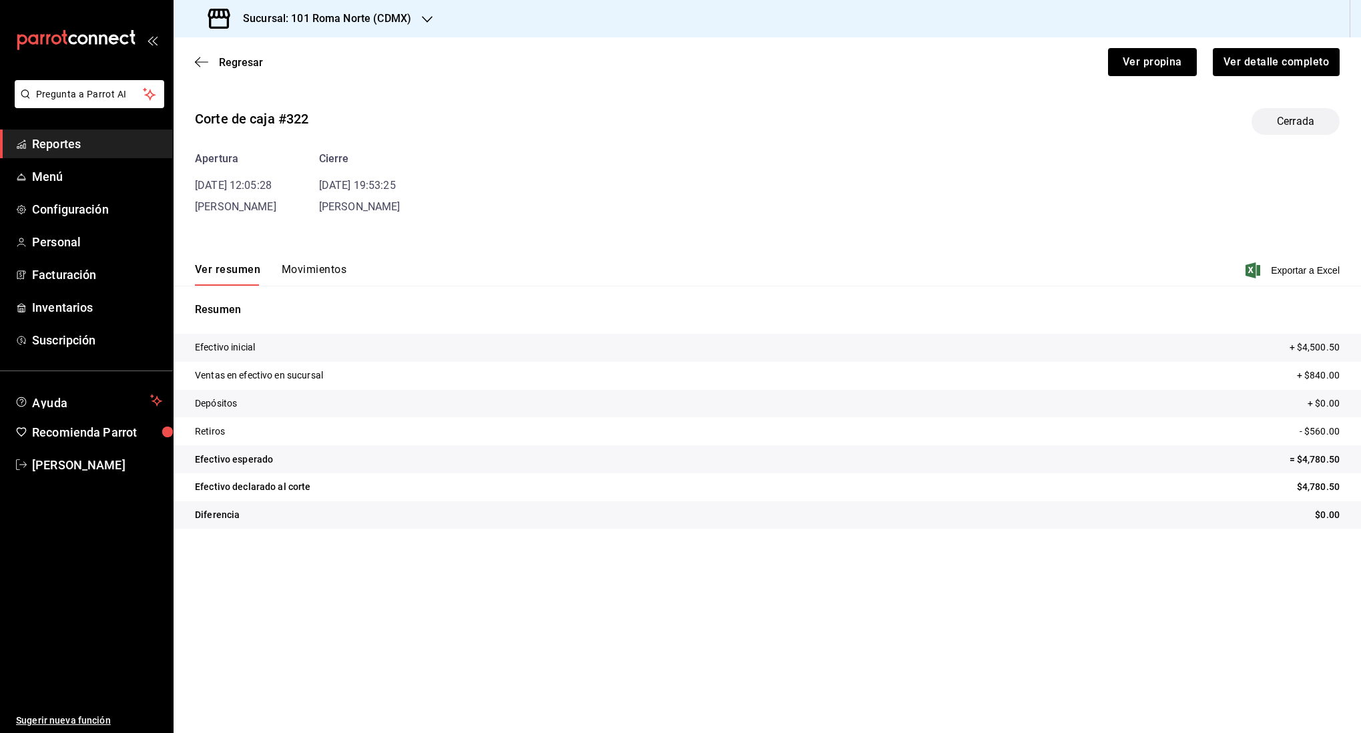
click at [334, 215] on div "Corte de caja #322 Cerrada Apertura [DATE] 12:05:28 [PERSON_NAME] [DATE] 19:53:…" at bounding box center [766, 320] width 1187 height 447
click at [327, 272] on button "Movimientos" at bounding box center [314, 274] width 65 height 23
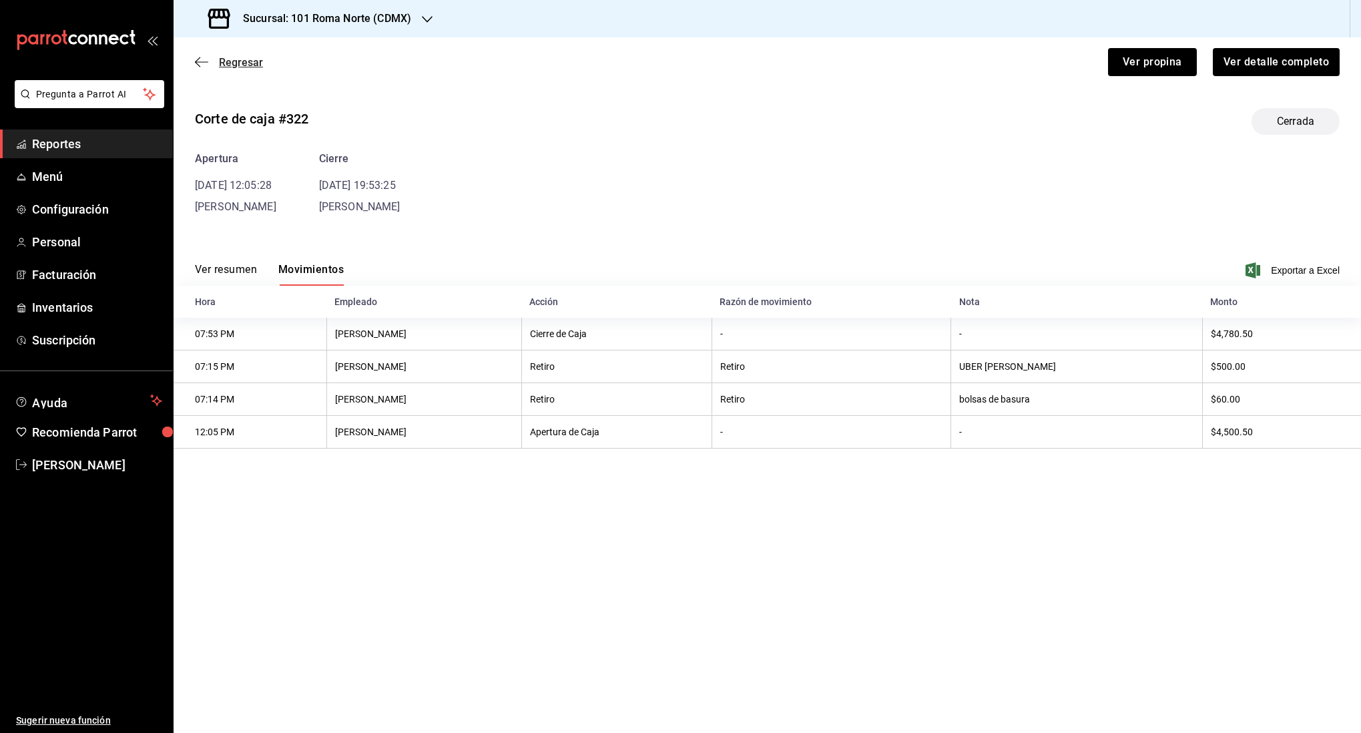
click at [204, 60] on icon "button" at bounding box center [201, 62] width 13 height 12
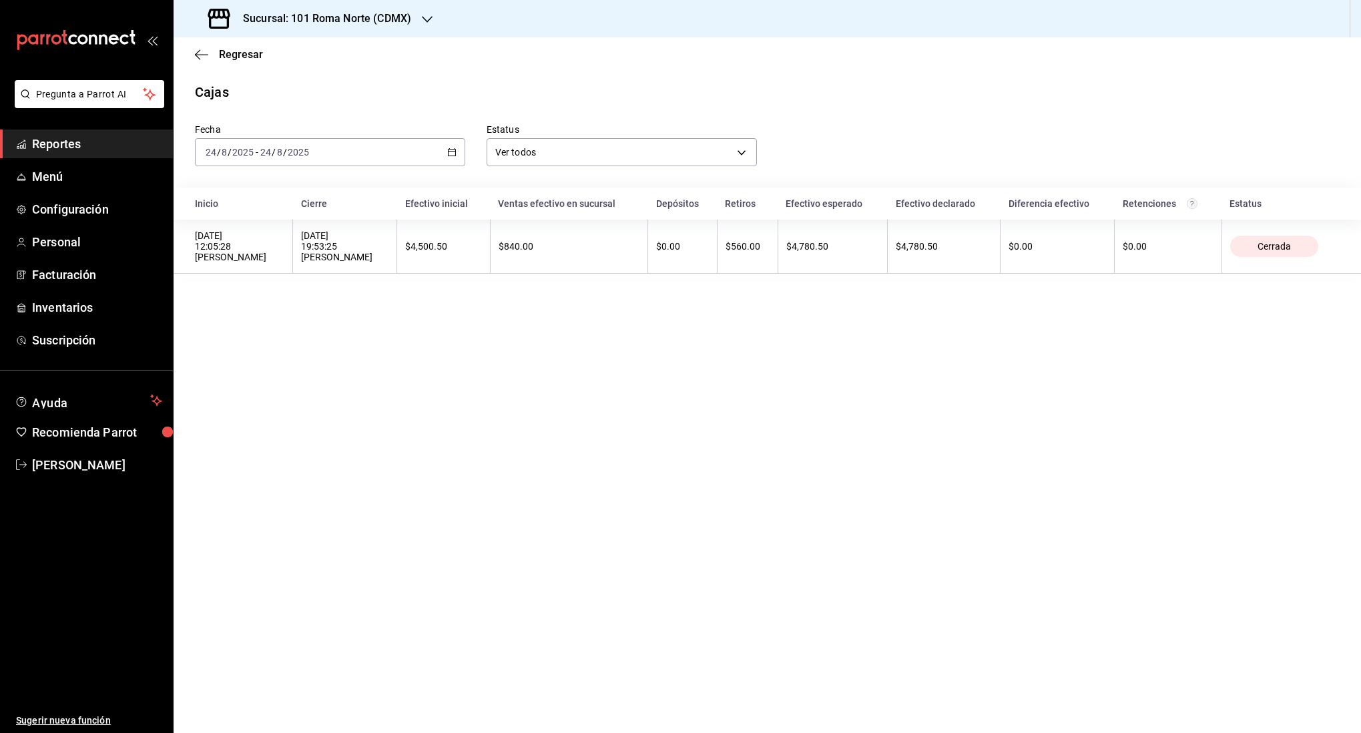
click at [331, 151] on div "[DATE] [DATE] - [DATE] [DATE]" at bounding box center [330, 152] width 270 height 28
click at [236, 344] on span "Rango de fechas" at bounding box center [257, 343] width 103 height 14
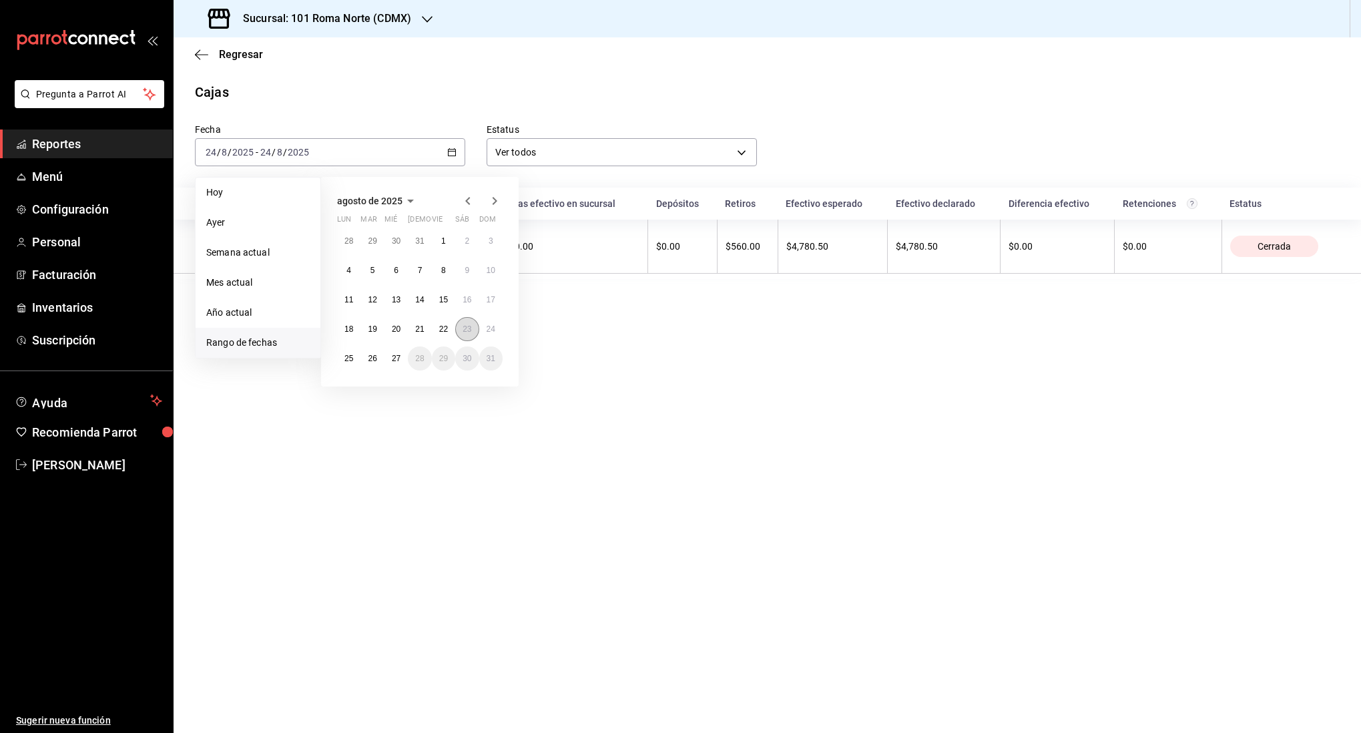
click at [466, 330] on abbr "23" at bounding box center [466, 328] width 9 height 9
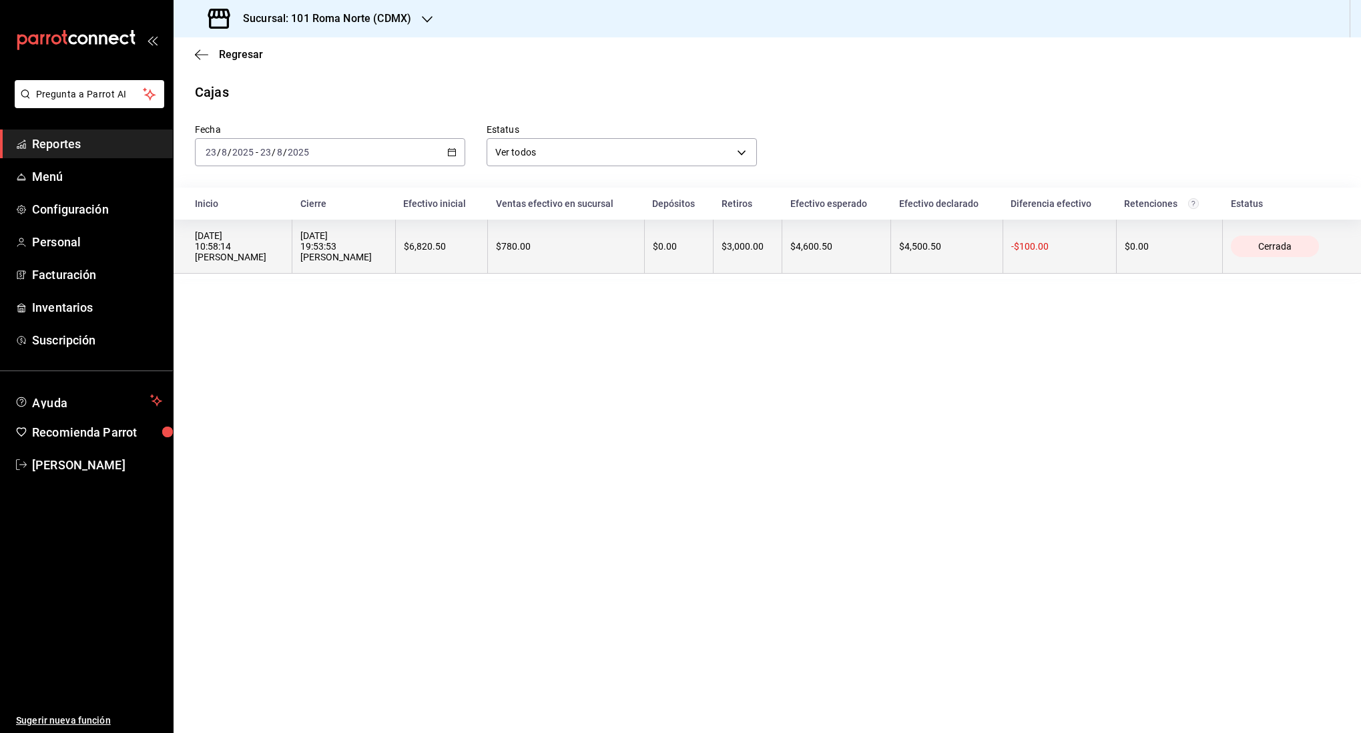
click at [404, 242] on div "$6,820.50" at bounding box center [441, 246] width 75 height 11
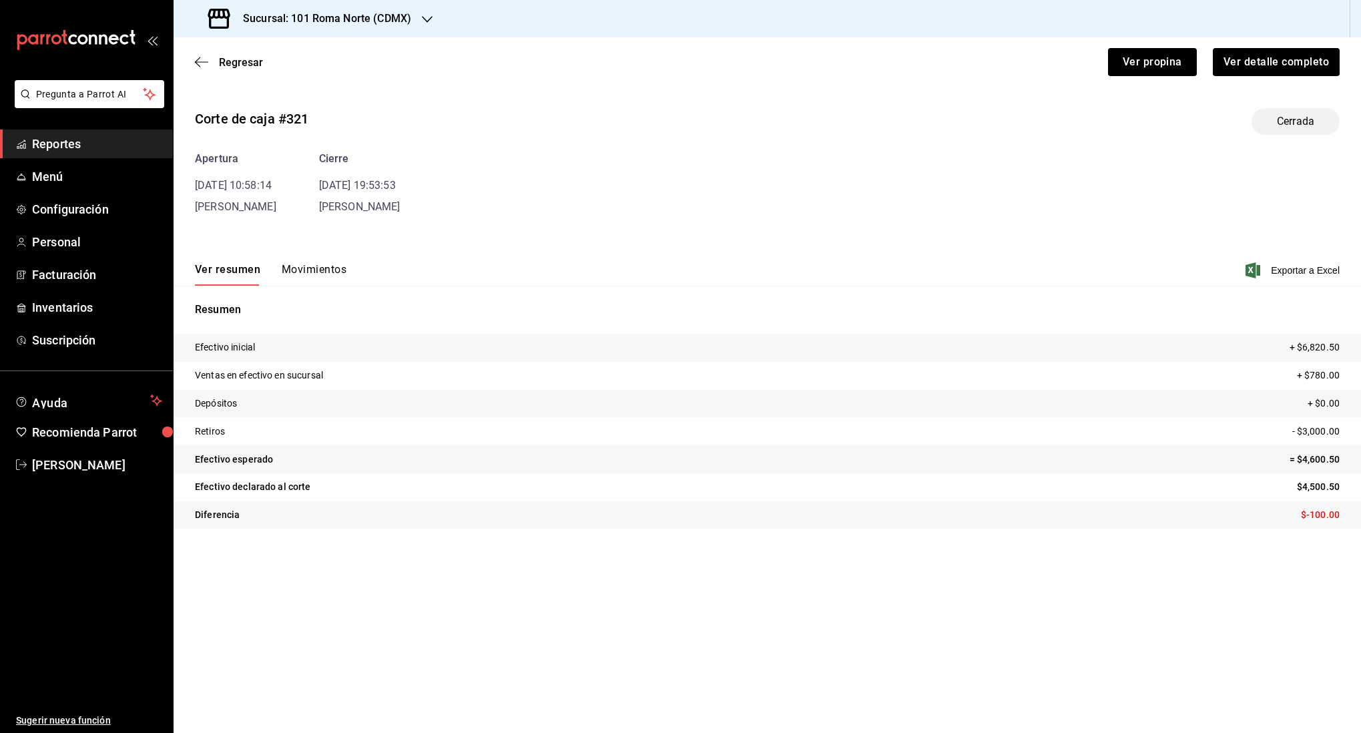
click at [331, 267] on button "Movimientos" at bounding box center [314, 274] width 65 height 23
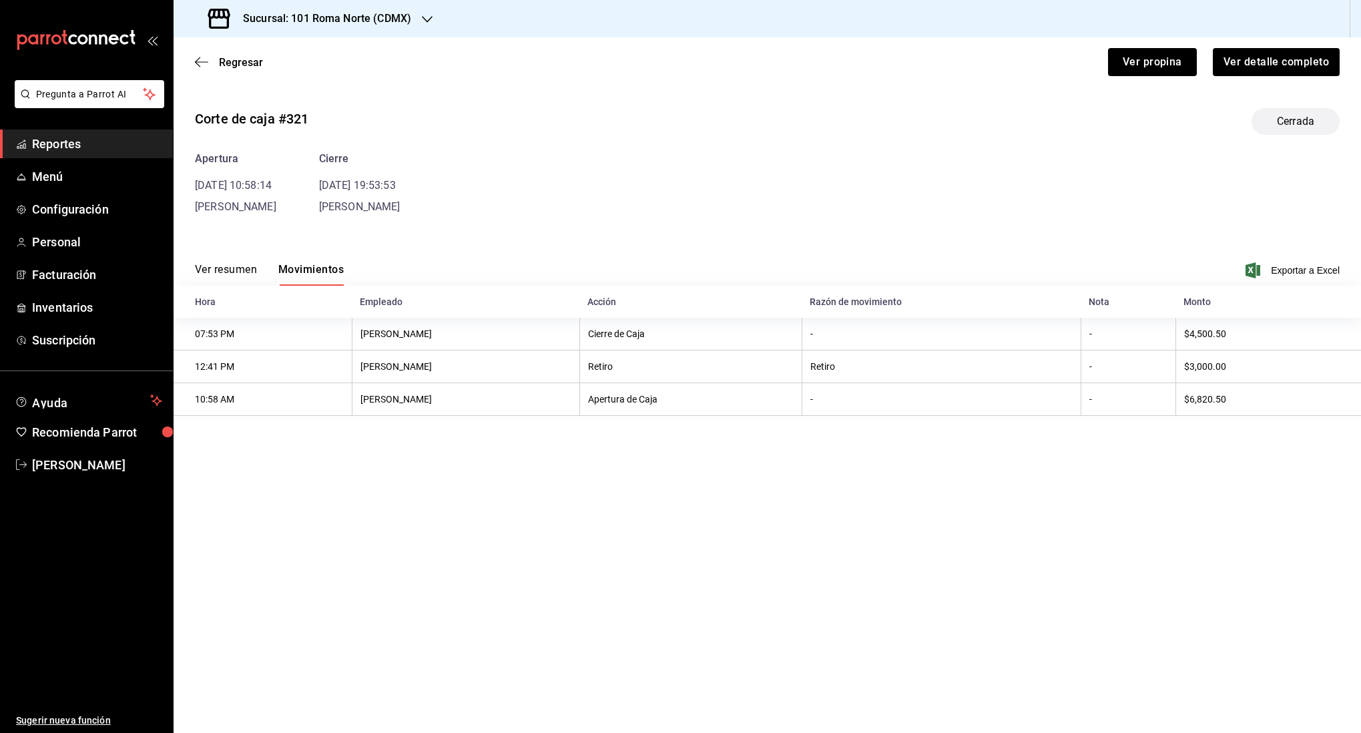
click at [644, 584] on main "Regresar Ver propina Ver detalle completo Corte de caja #321 Cerrada Apertura […" at bounding box center [766, 384] width 1187 height 695
click at [858, 366] on th "Retiro" at bounding box center [940, 366] width 279 height 33
click at [823, 512] on main "Regresar Ver propina Ver detalle completo Corte de caja #321 Cerrada Apertura […" at bounding box center [766, 384] width 1187 height 695
click at [202, 63] on icon "button" at bounding box center [201, 62] width 13 height 12
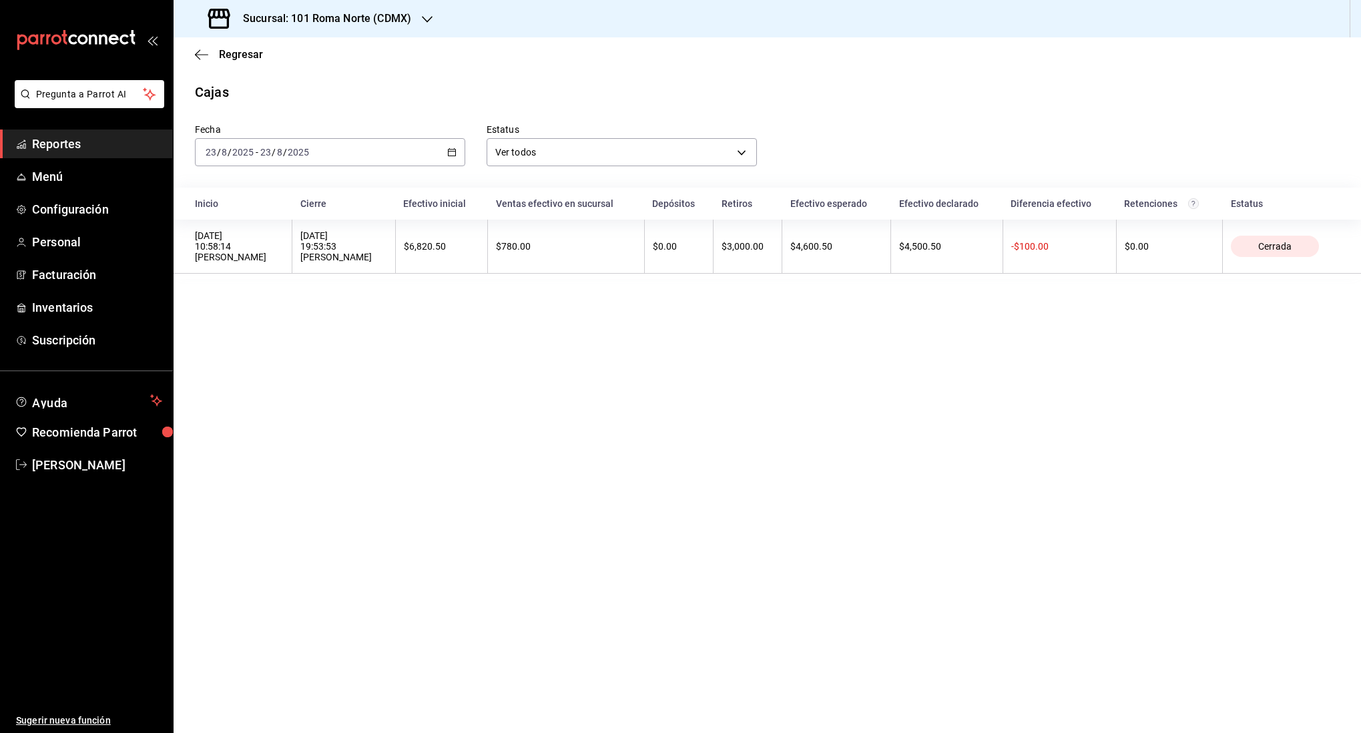
click at [348, 153] on div "[DATE] [DATE] - [DATE] [DATE]" at bounding box center [330, 152] width 270 height 28
click at [254, 342] on span "Rango de fechas" at bounding box center [257, 343] width 103 height 14
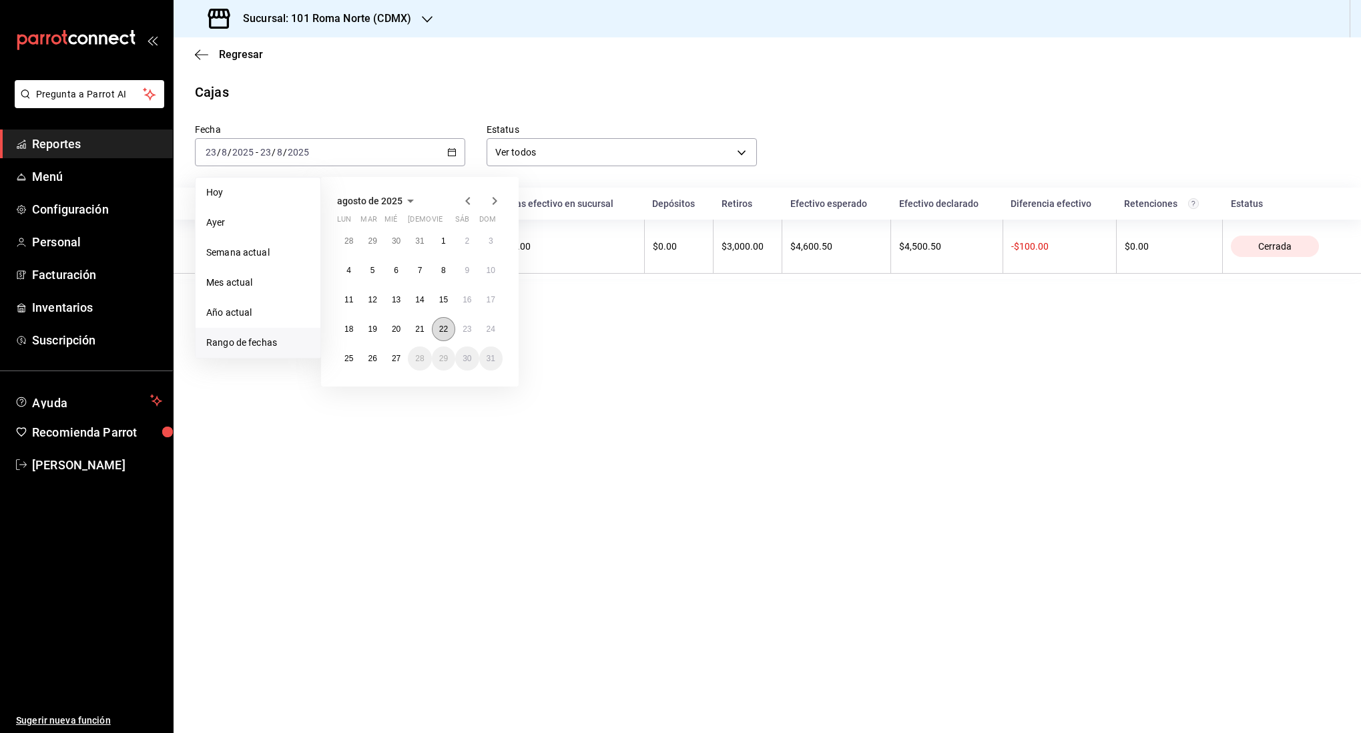
click at [440, 329] on abbr "22" at bounding box center [443, 328] width 9 height 9
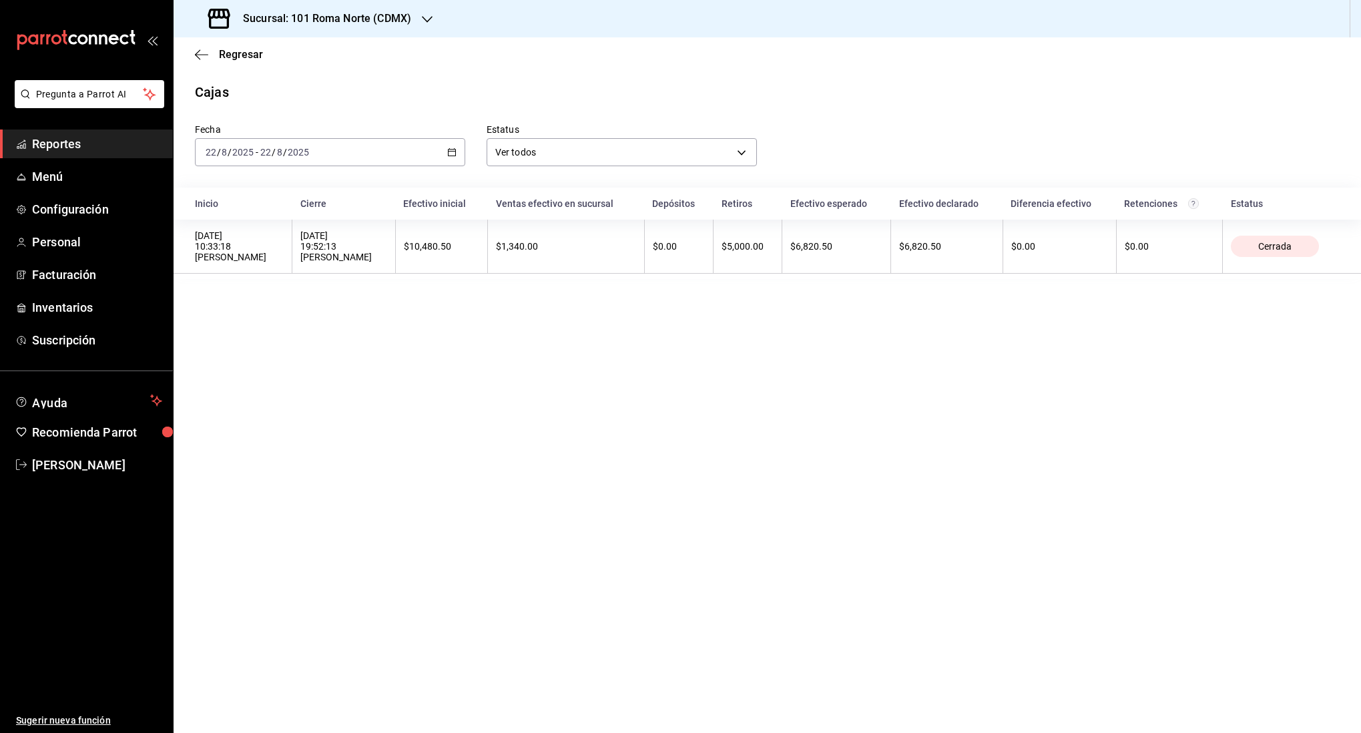
click at [340, 149] on div "[DATE] [DATE] - [DATE] [DATE]" at bounding box center [330, 152] width 270 height 28
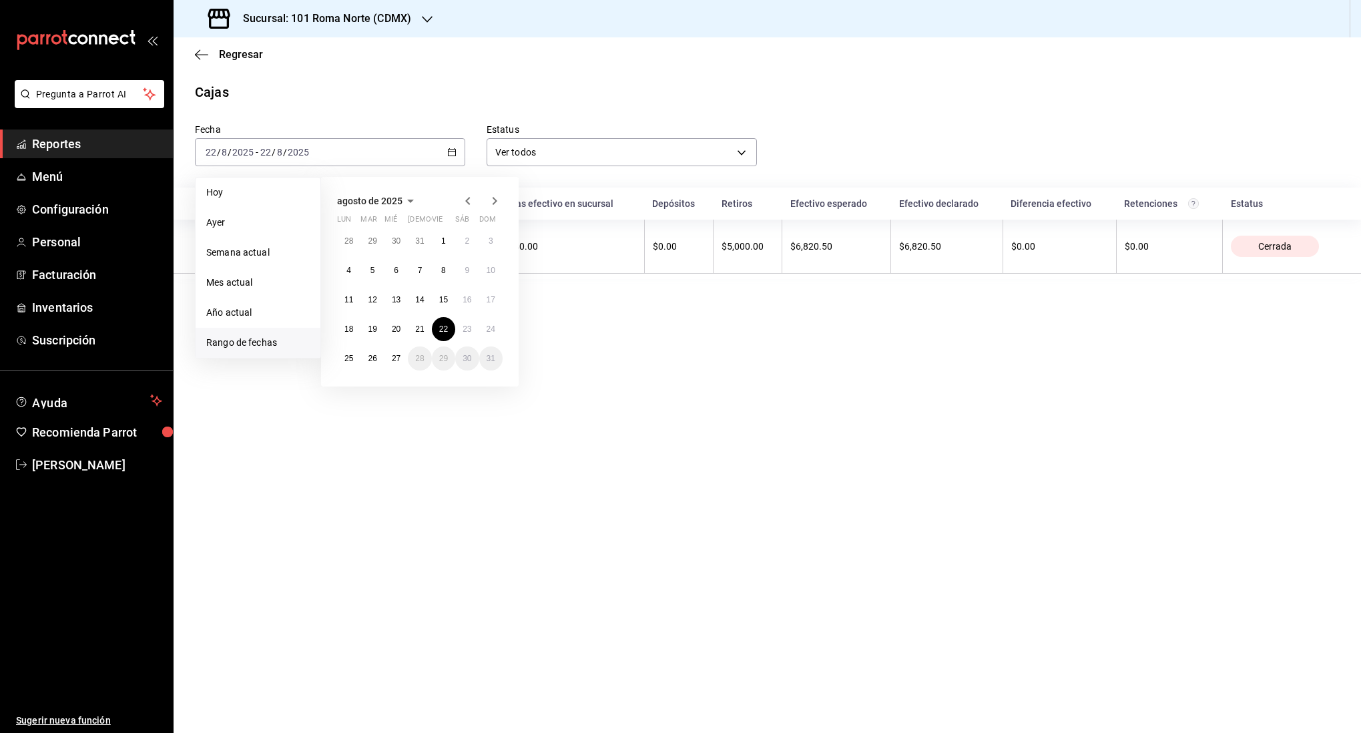
drag, startPoint x: 685, startPoint y: 368, endPoint x: 630, endPoint y: 320, distance: 73.3
click at [684, 367] on main "Regresar Cajas Fecha [DATE] [DATE] - [DATE] [DATE] [DATE] [DATE] Semana actual …" at bounding box center [766, 384] width 1187 height 695
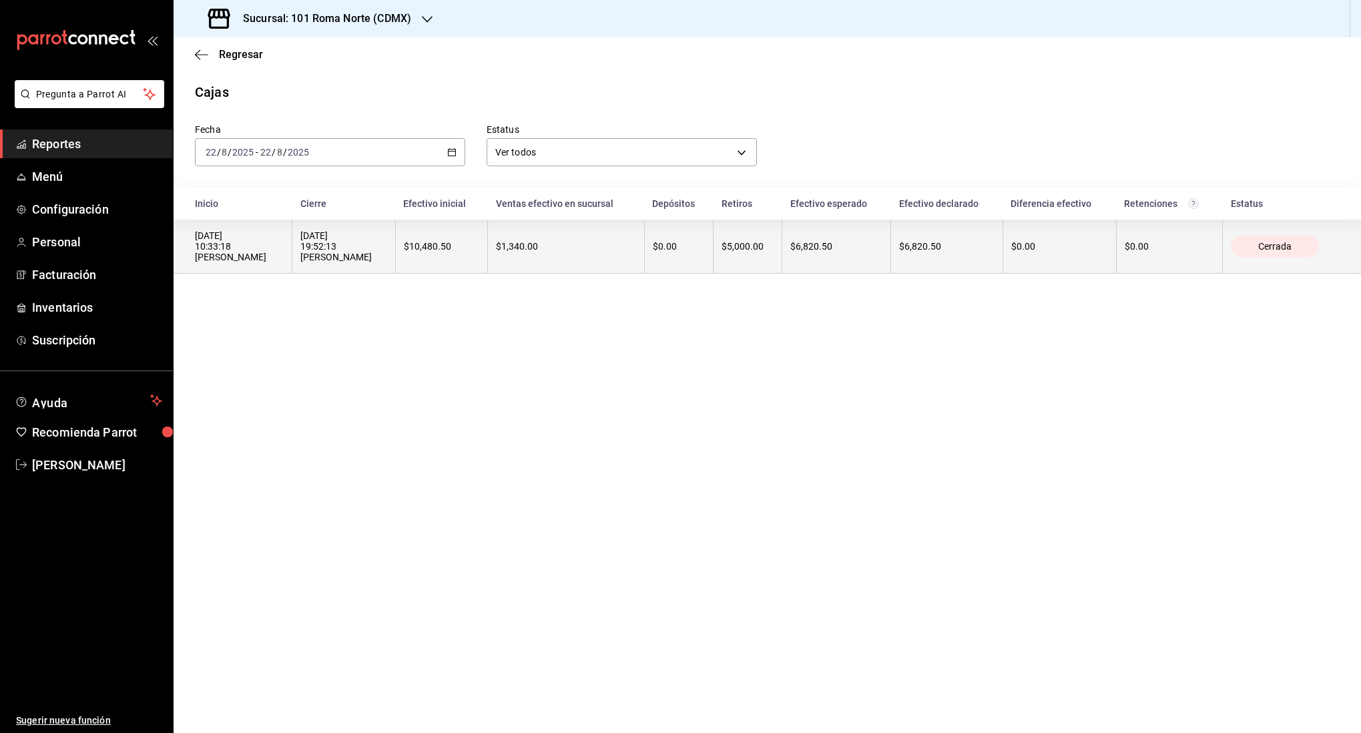
click at [587, 258] on th "$1,340.00" at bounding box center [566, 247] width 157 height 54
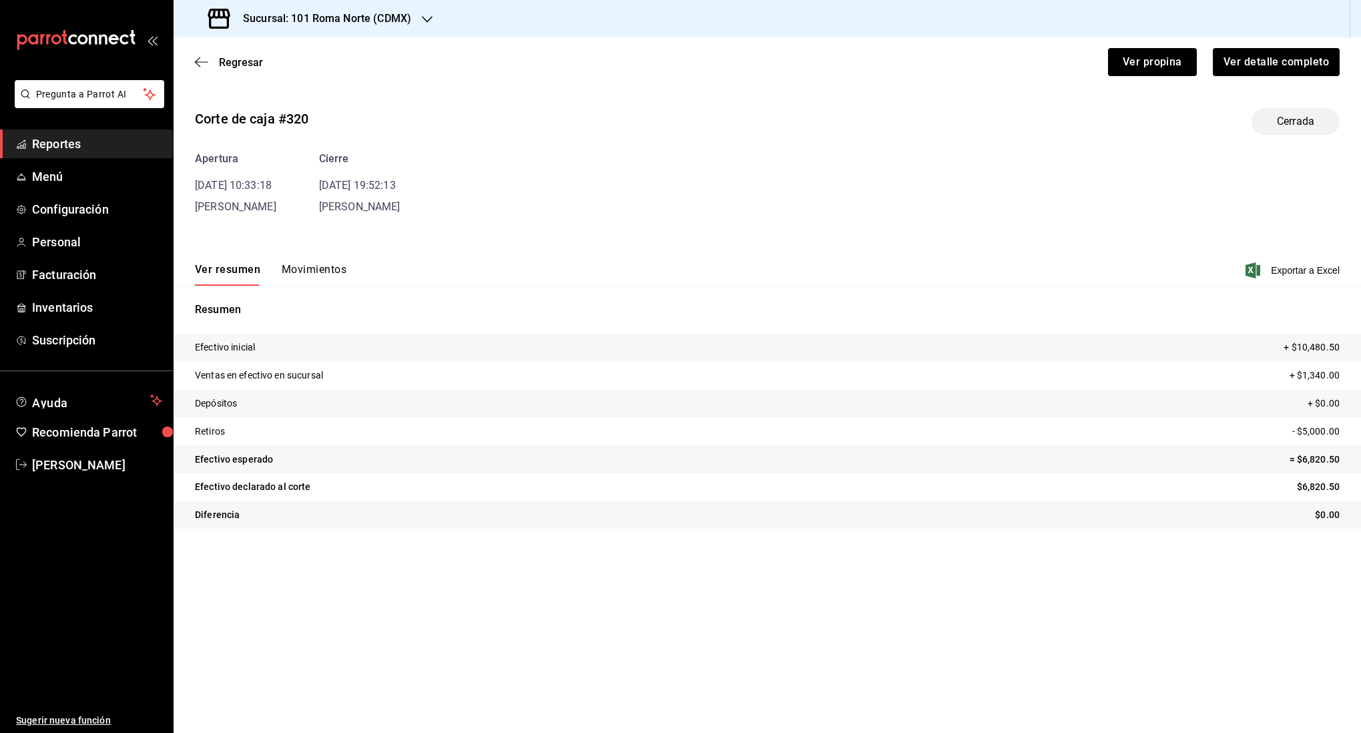
click at [306, 270] on button "Movimientos" at bounding box center [314, 274] width 65 height 23
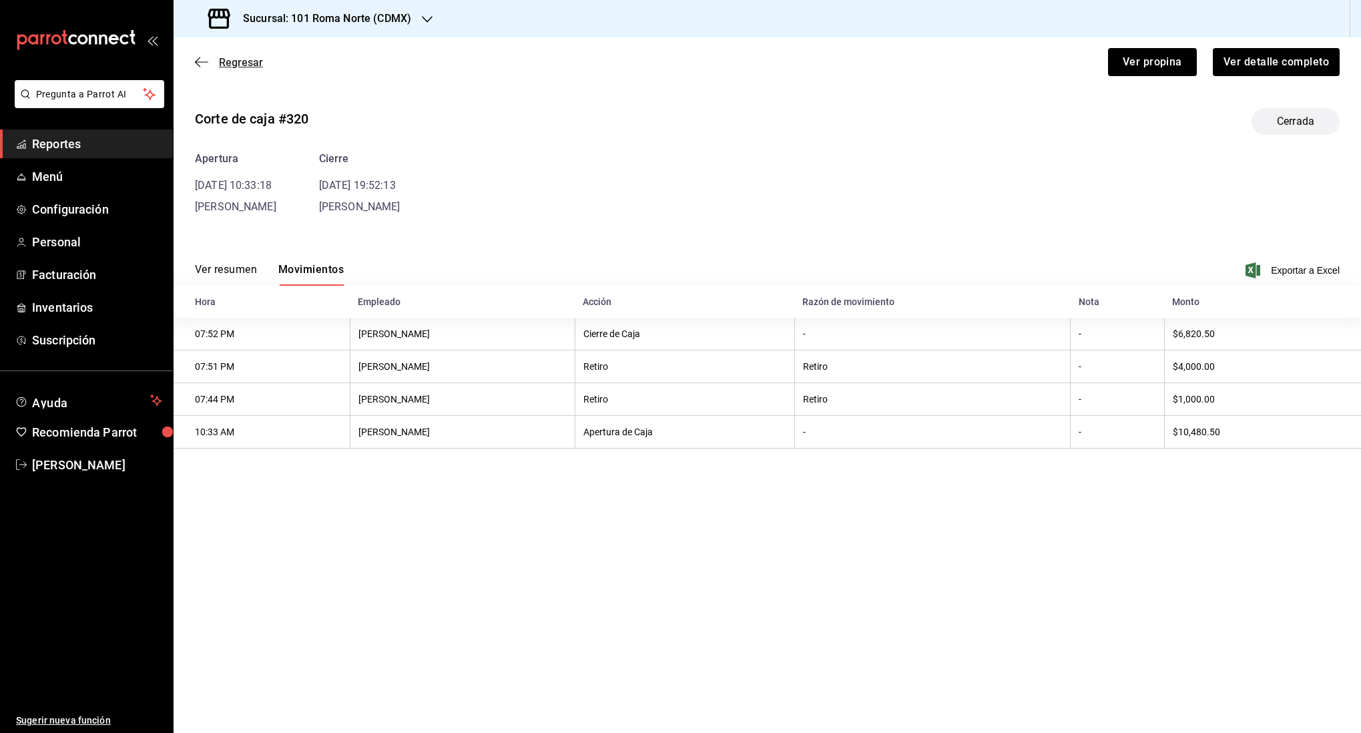
click at [206, 64] on icon "button" at bounding box center [201, 62] width 13 height 12
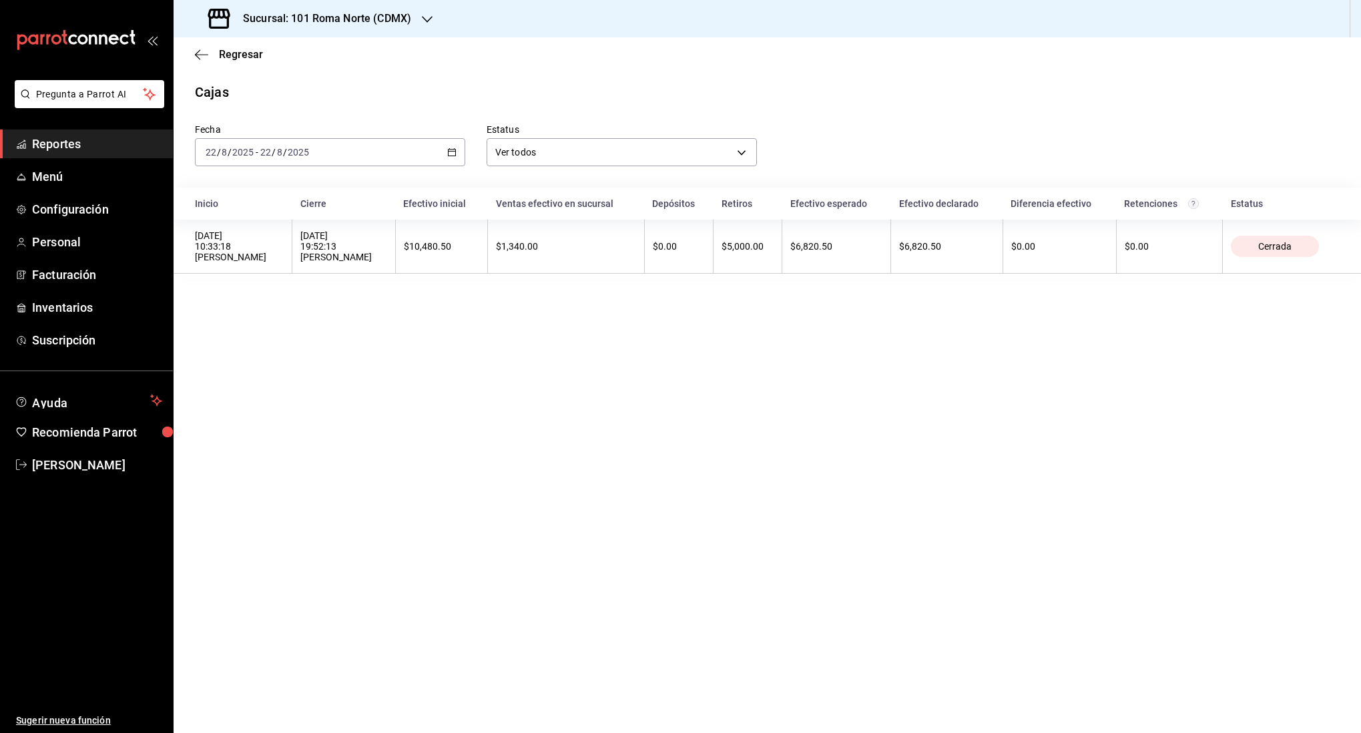
click at [206, 61] on div "Regresar" at bounding box center [766, 54] width 1187 height 34
click at [1020, 615] on main "Regresar Cajas Fecha [DATE] [DATE] - [DATE] [DATE] Estatus Ver todos ALL Inicio…" at bounding box center [766, 384] width 1187 height 695
click at [1000, 370] on main "Regresar Cajas Fecha [DATE] [DATE] - [DATE] [DATE] Estatus Ver todos ALL Inicio…" at bounding box center [766, 384] width 1187 height 695
click at [194, 52] on div "Regresar" at bounding box center [766, 54] width 1187 height 34
click at [199, 53] on icon "button" at bounding box center [201, 55] width 13 height 12
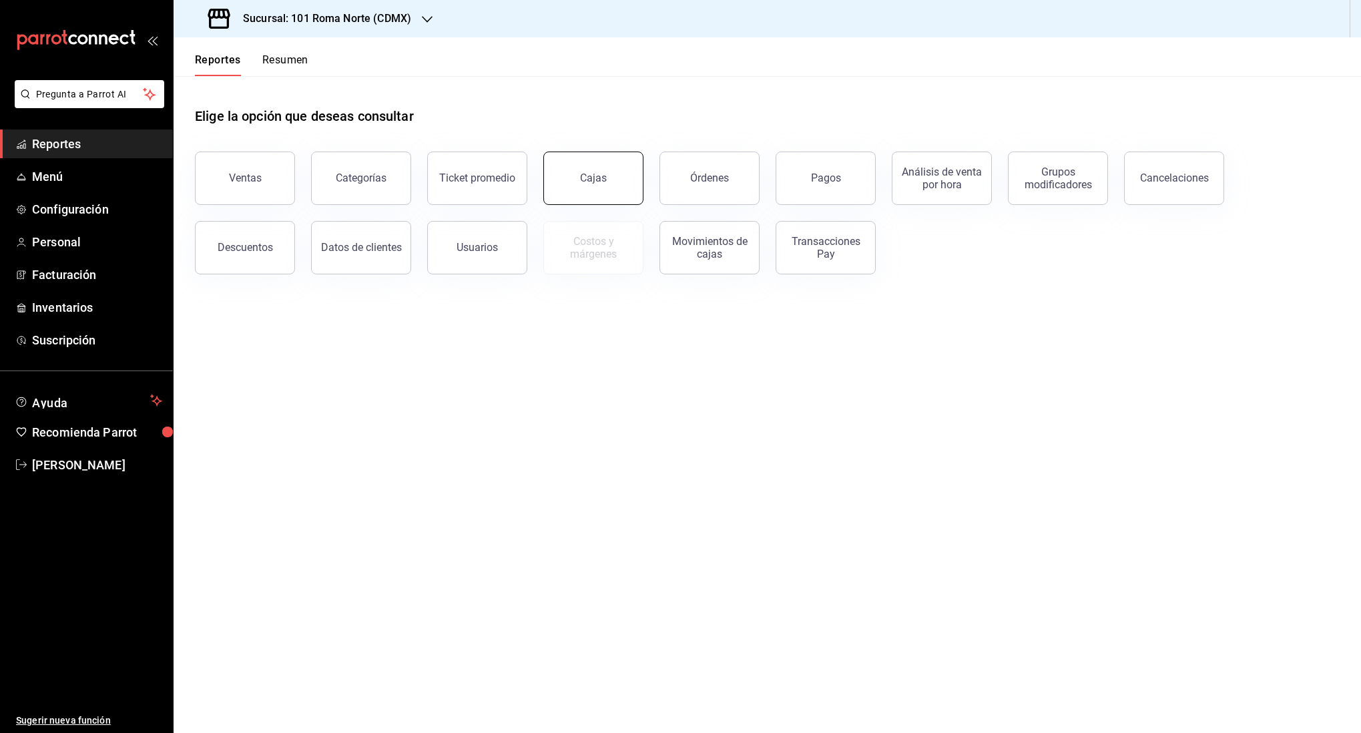
click at [598, 184] on button "Cajas" at bounding box center [593, 177] width 100 height 53
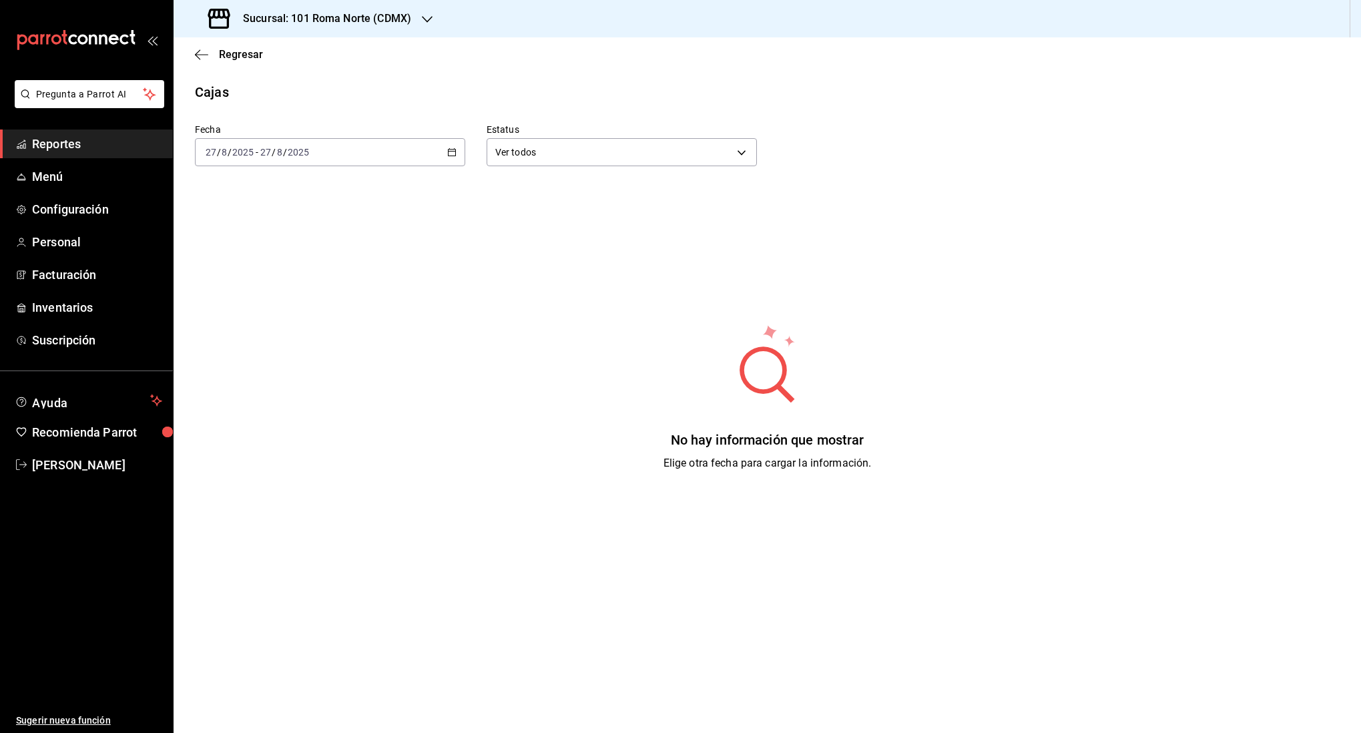
click at [400, 144] on div "[DATE] [DATE] - [DATE] [DATE]" at bounding box center [330, 152] width 270 height 28
click at [238, 339] on span "Rango de fechas" at bounding box center [257, 343] width 103 height 14
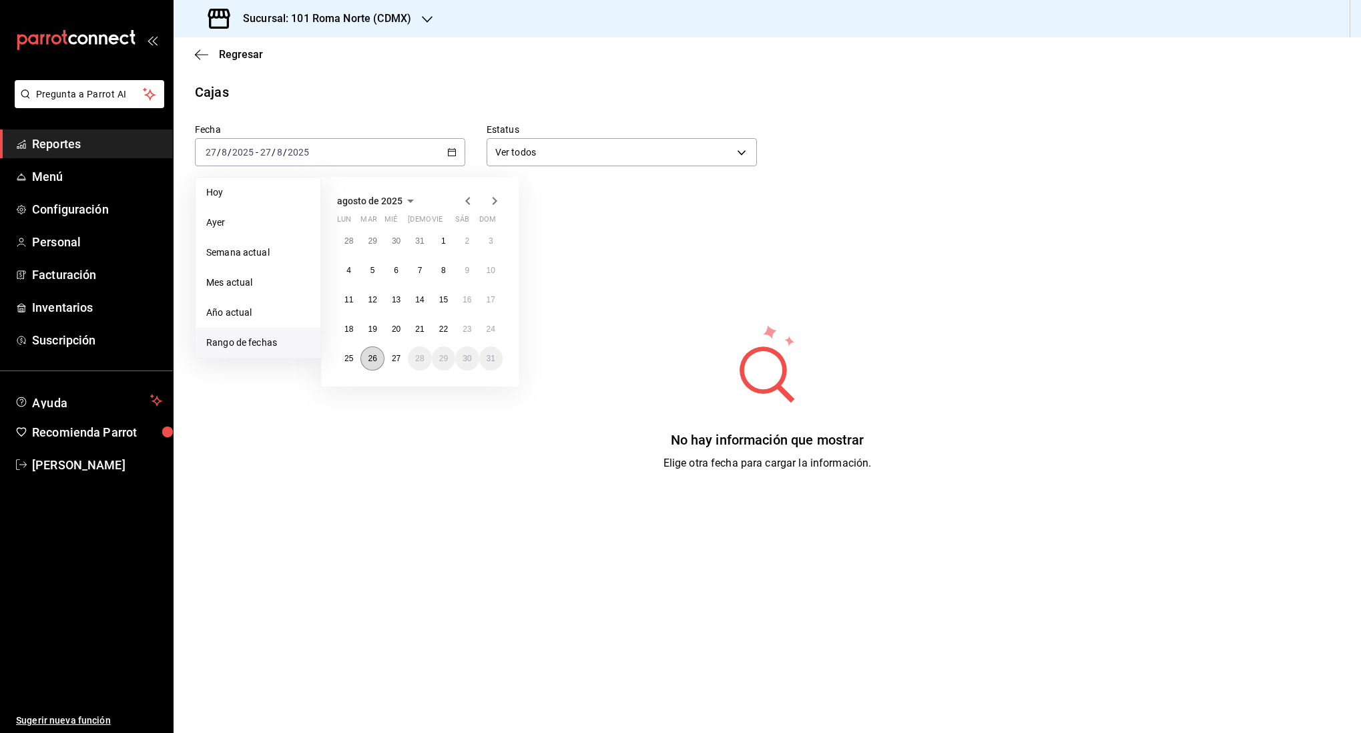
click at [378, 362] on button "26" at bounding box center [371, 358] width 23 height 24
